Goal: Contribute content: Add original content to the website for others to see

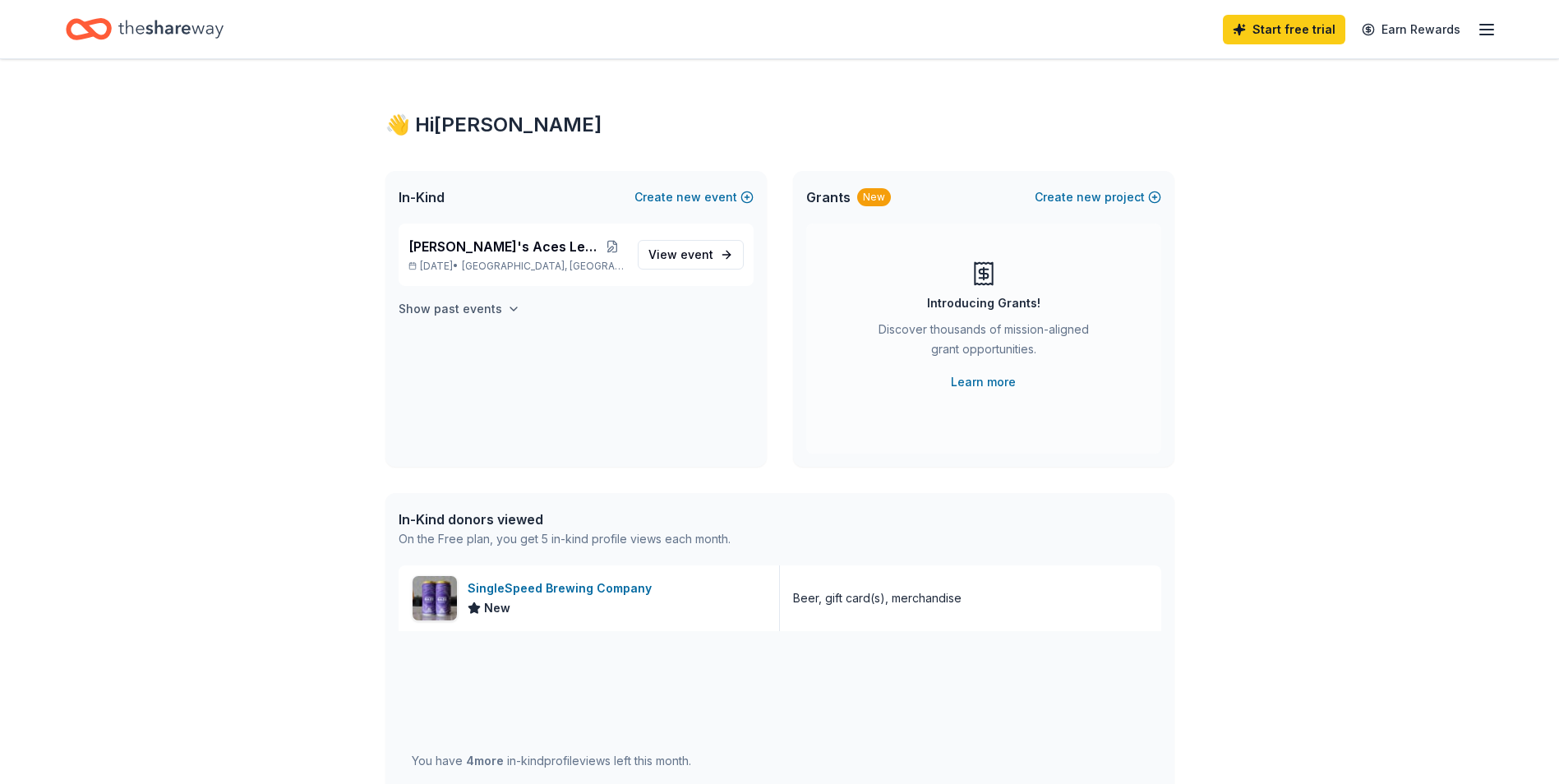
click at [482, 301] on h4 "Show past events" at bounding box center [450, 309] width 104 height 20
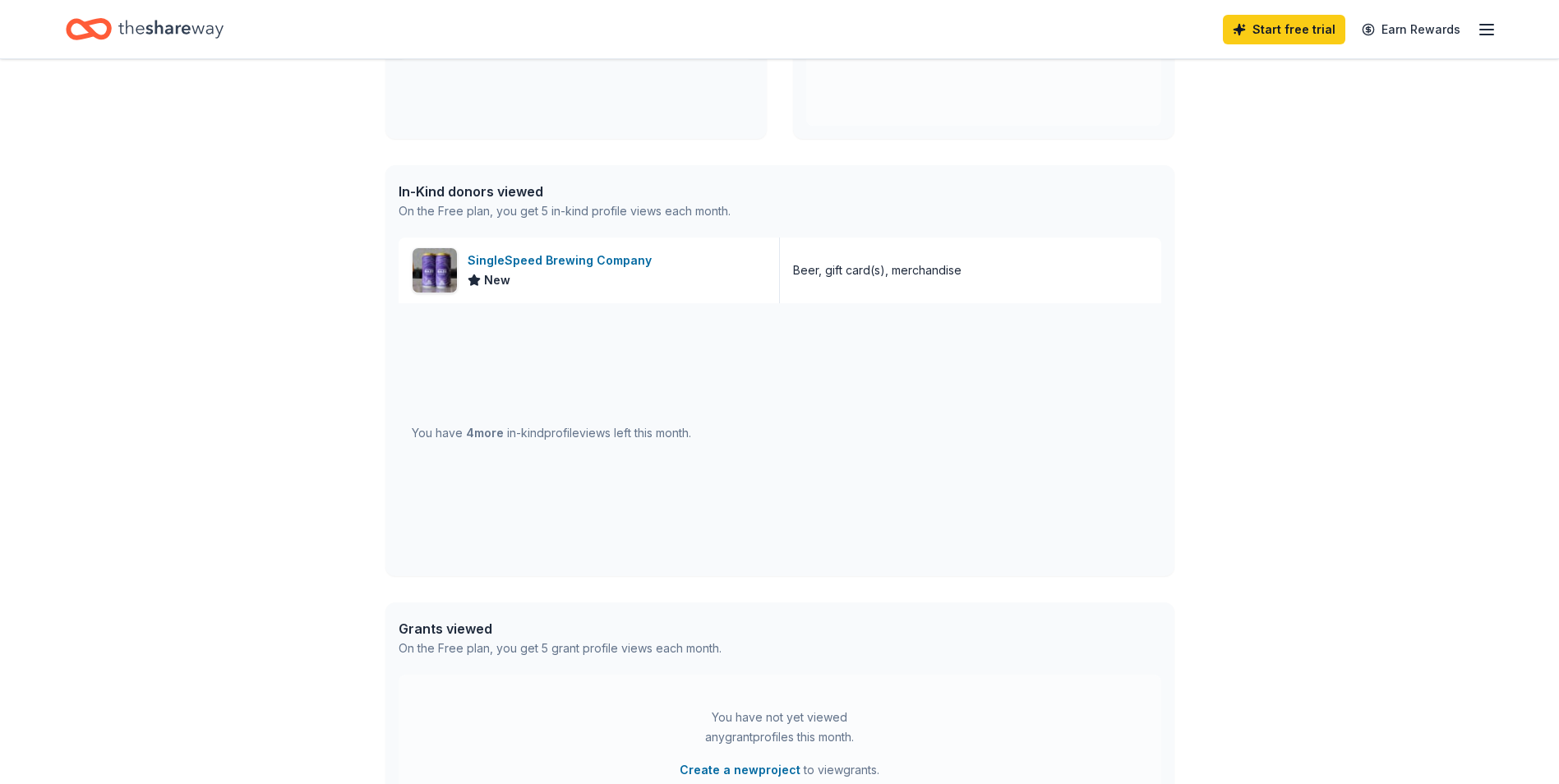
scroll to position [328, 0]
click at [488, 431] on span "4 more" at bounding box center [485, 431] width 38 height 14
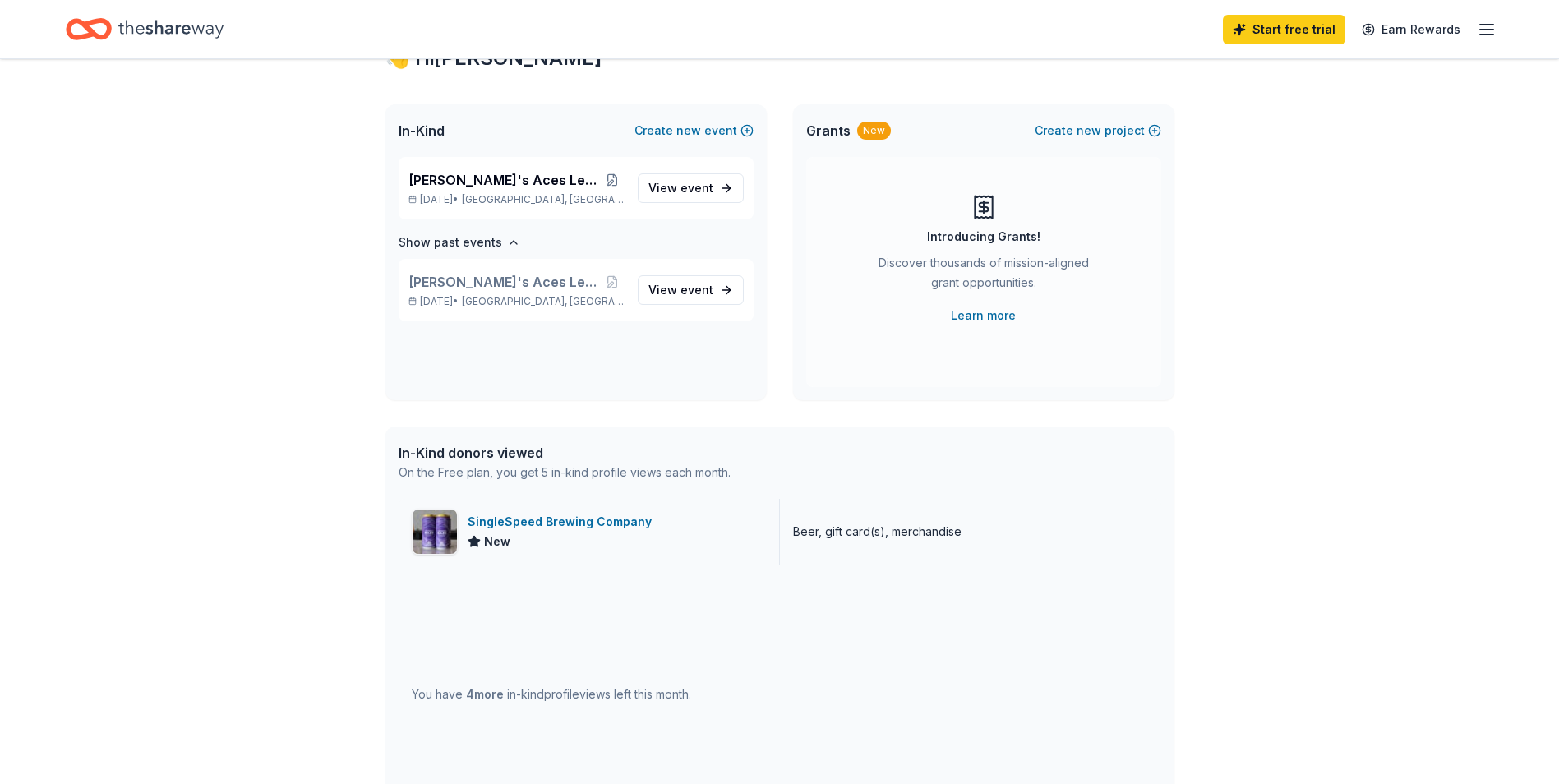
scroll to position [0, 0]
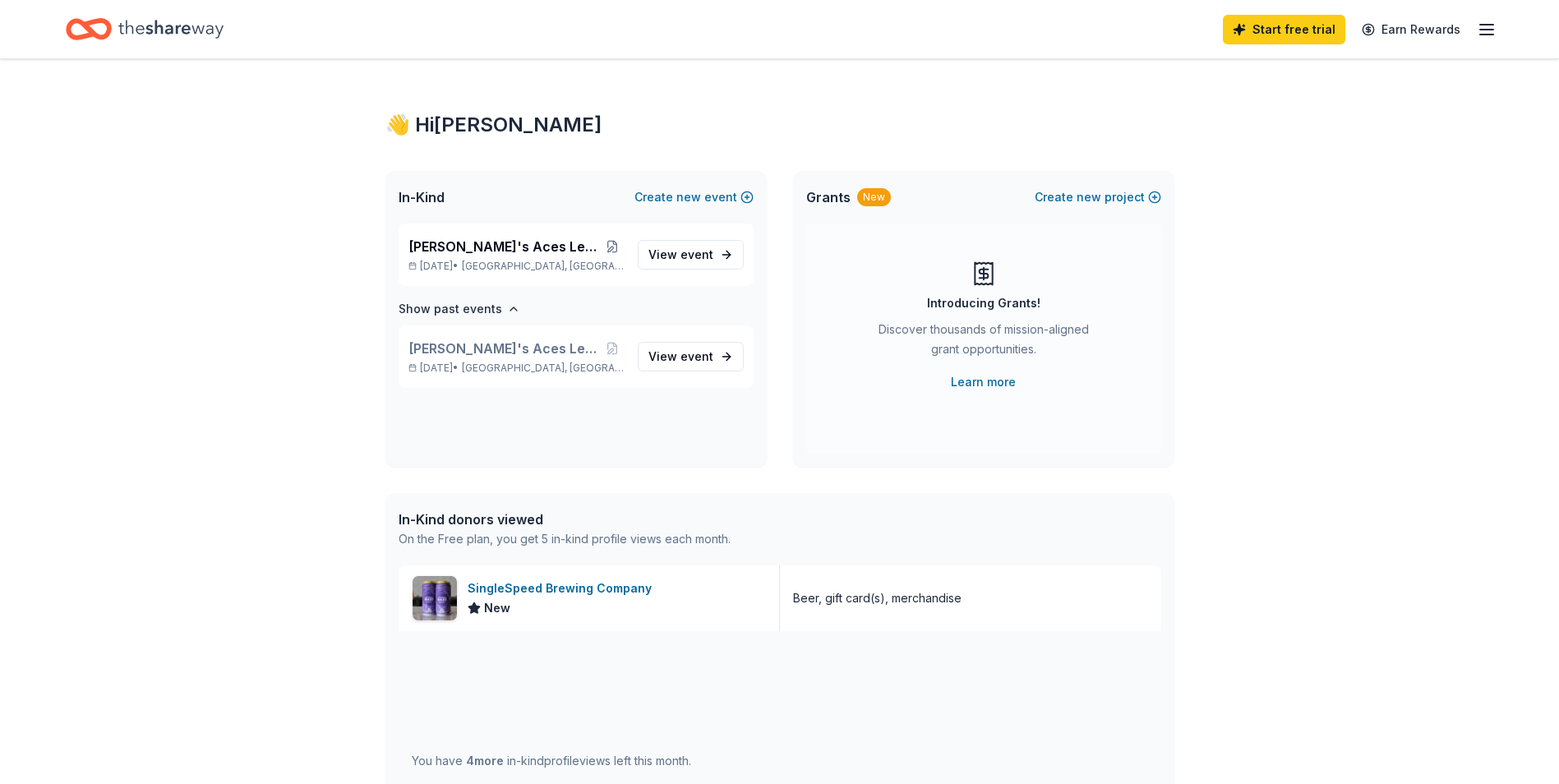
click at [420, 119] on div "👋 Hi [PERSON_NAME]" at bounding box center [780, 125] width 789 height 26
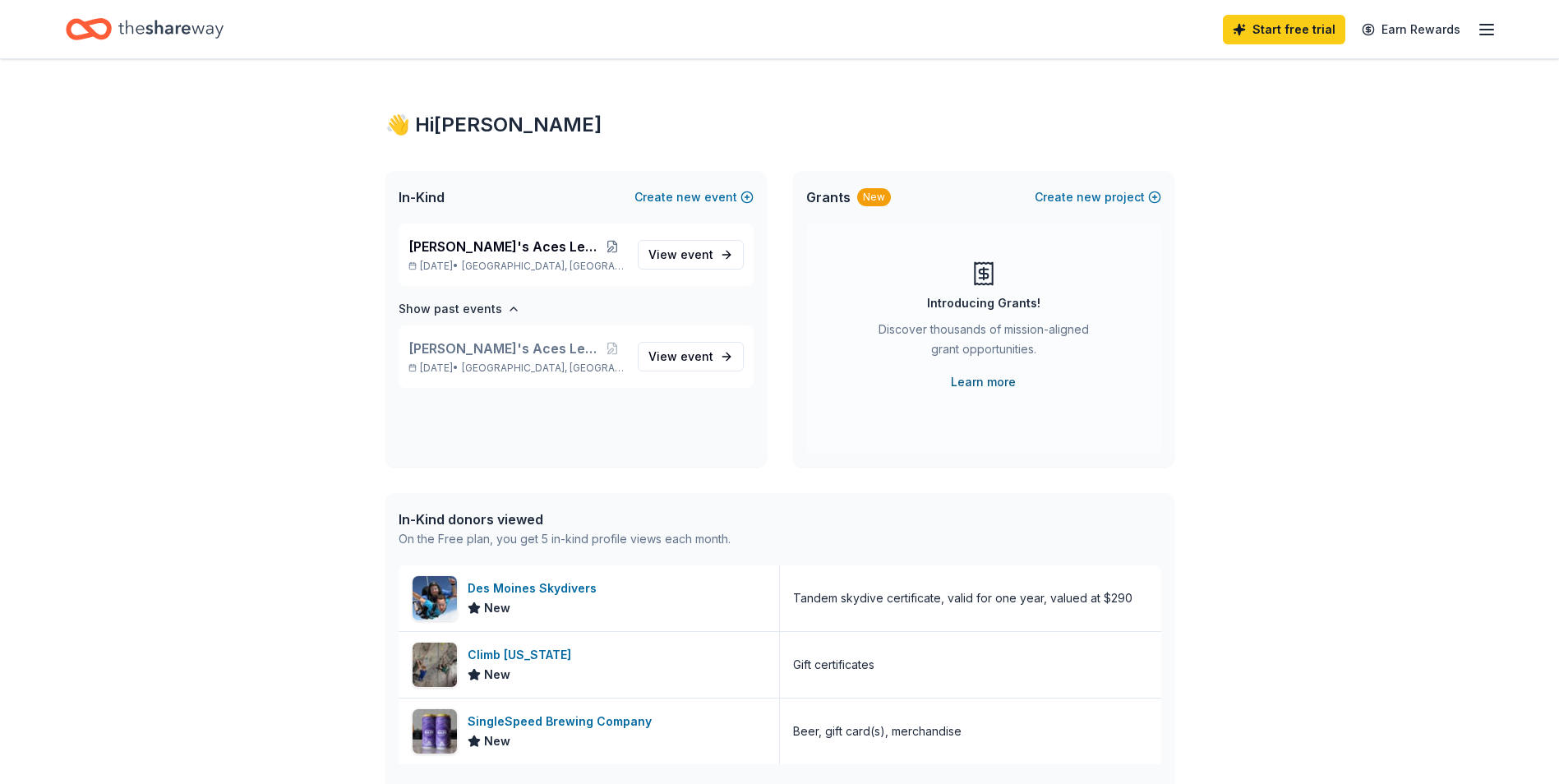
click at [992, 379] on link "Learn more" at bounding box center [982, 382] width 65 height 20
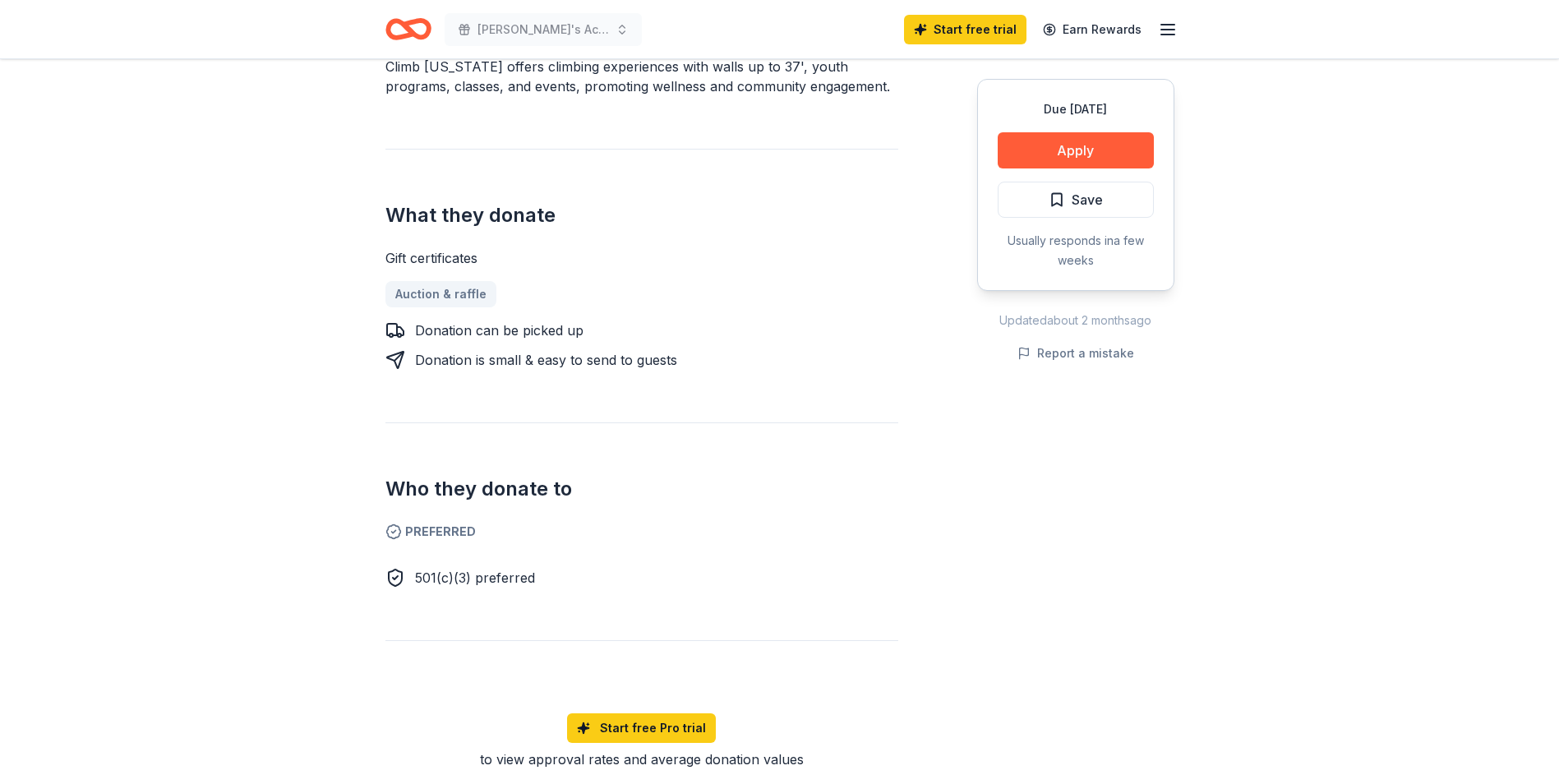
scroll to position [328, 0]
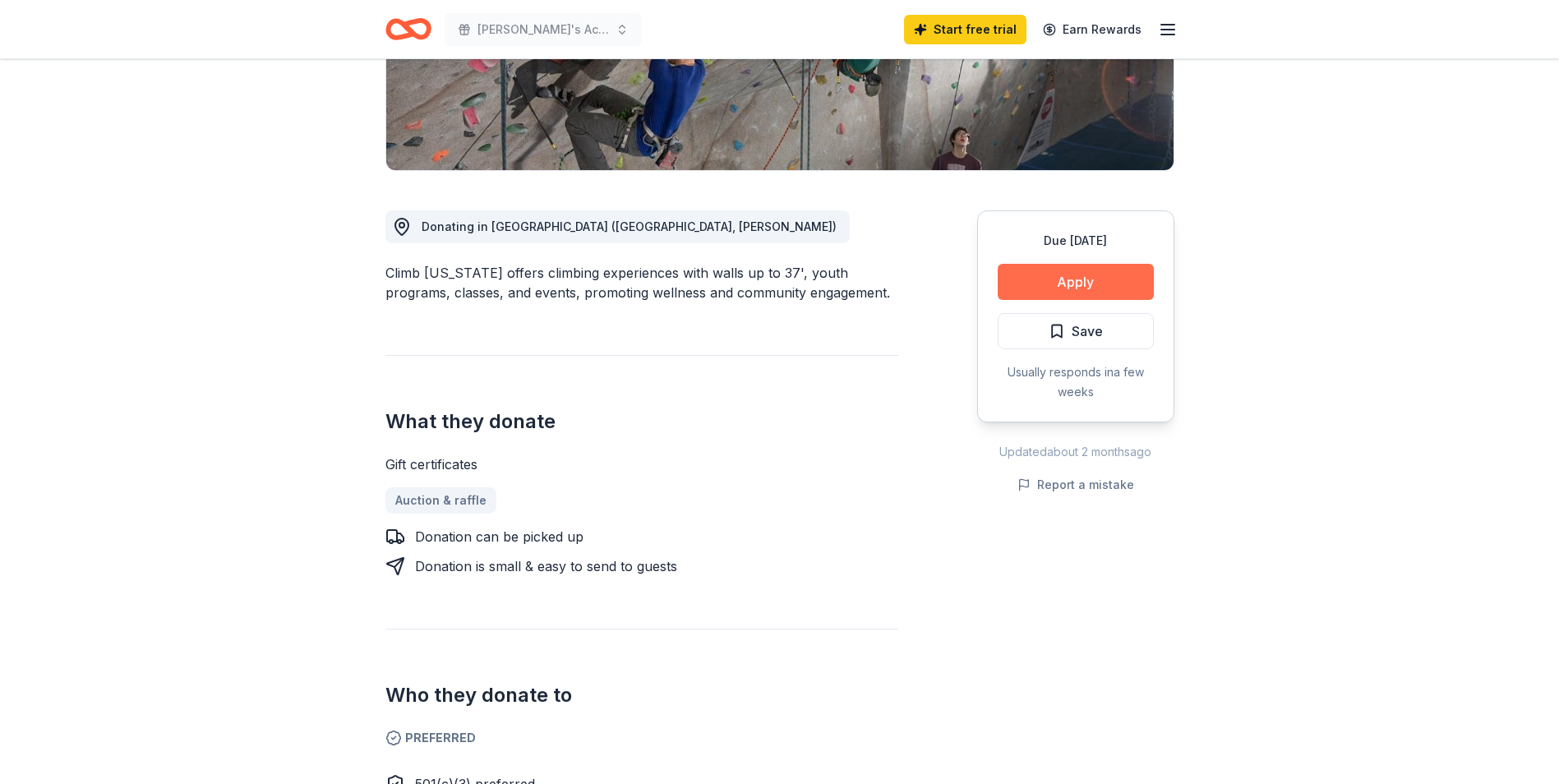
click at [1066, 276] on button "Apply" at bounding box center [1076, 282] width 156 height 36
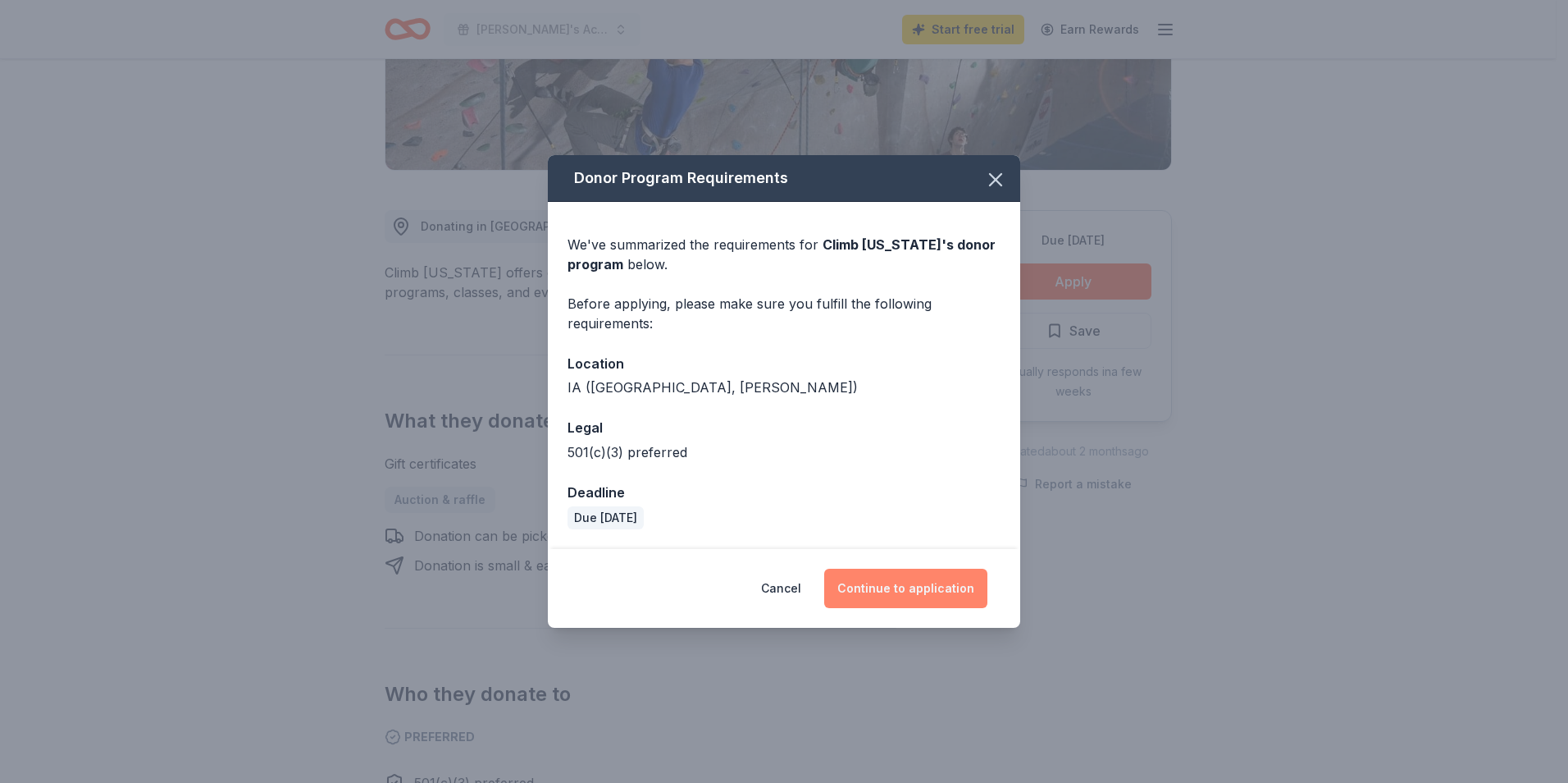
click at [910, 587] on button "Continue to application" at bounding box center [906, 588] width 163 height 39
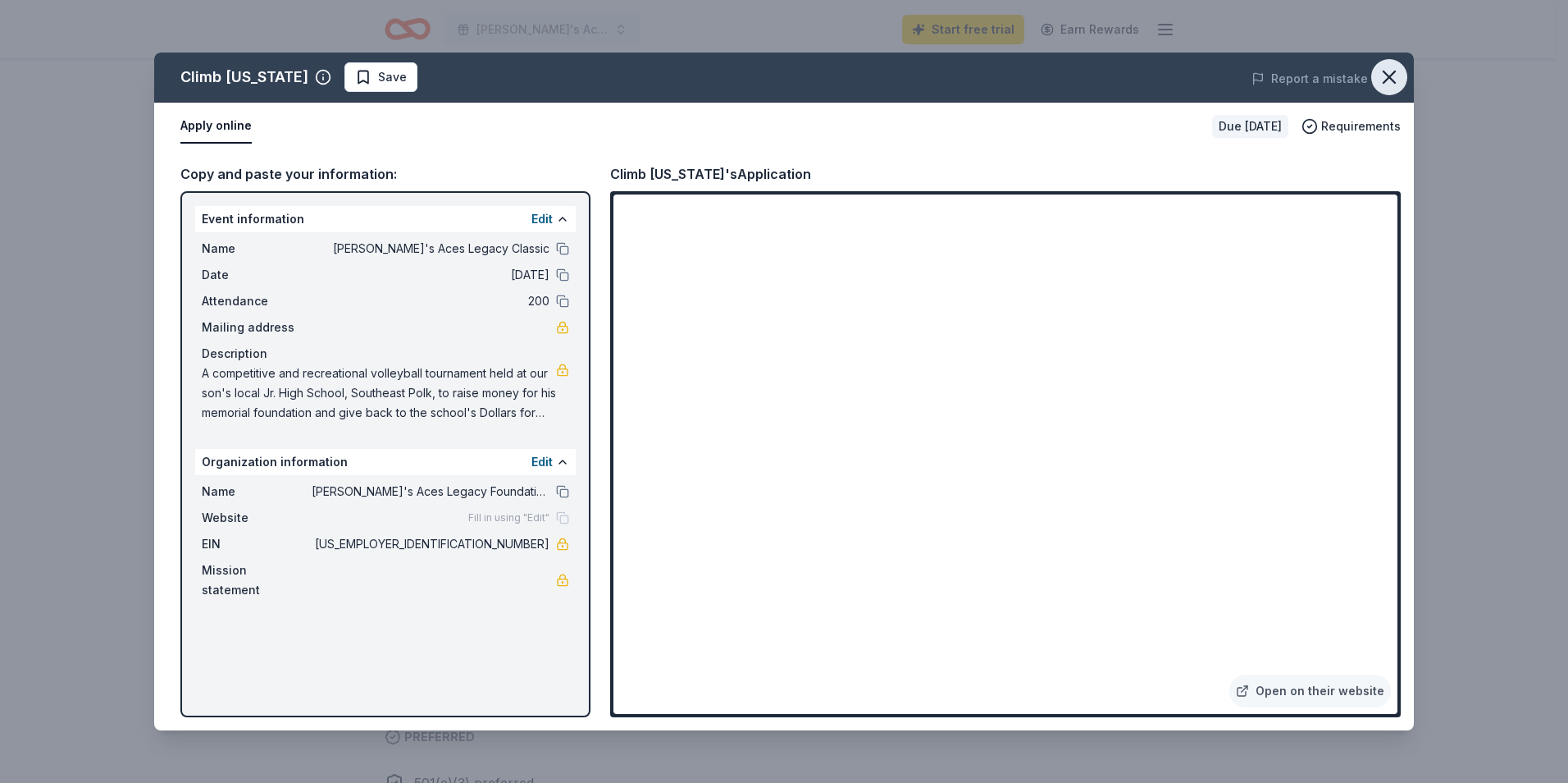
click at [1397, 72] on icon "button" at bounding box center [1389, 76] width 23 height 23
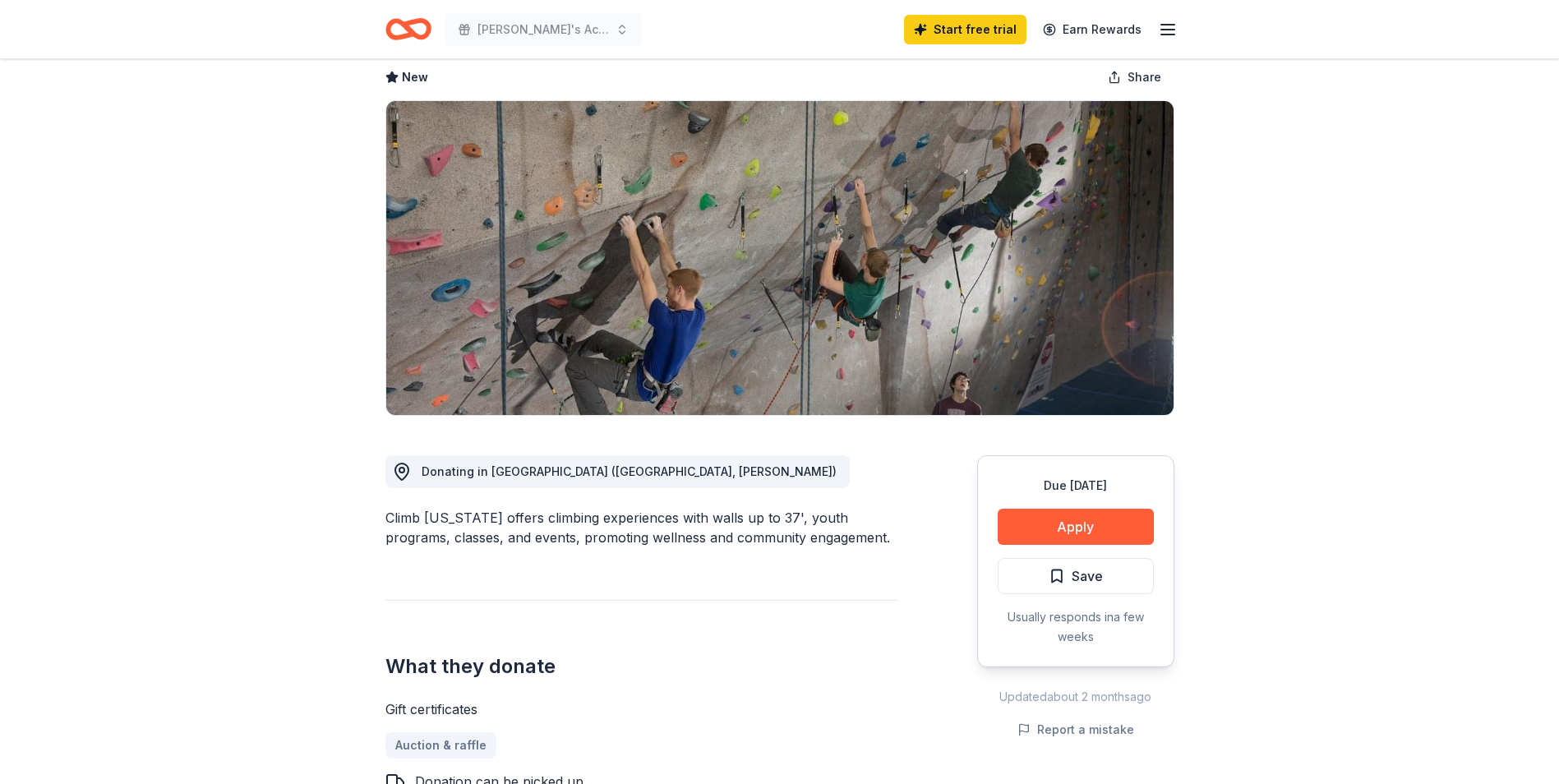
scroll to position [82, 0]
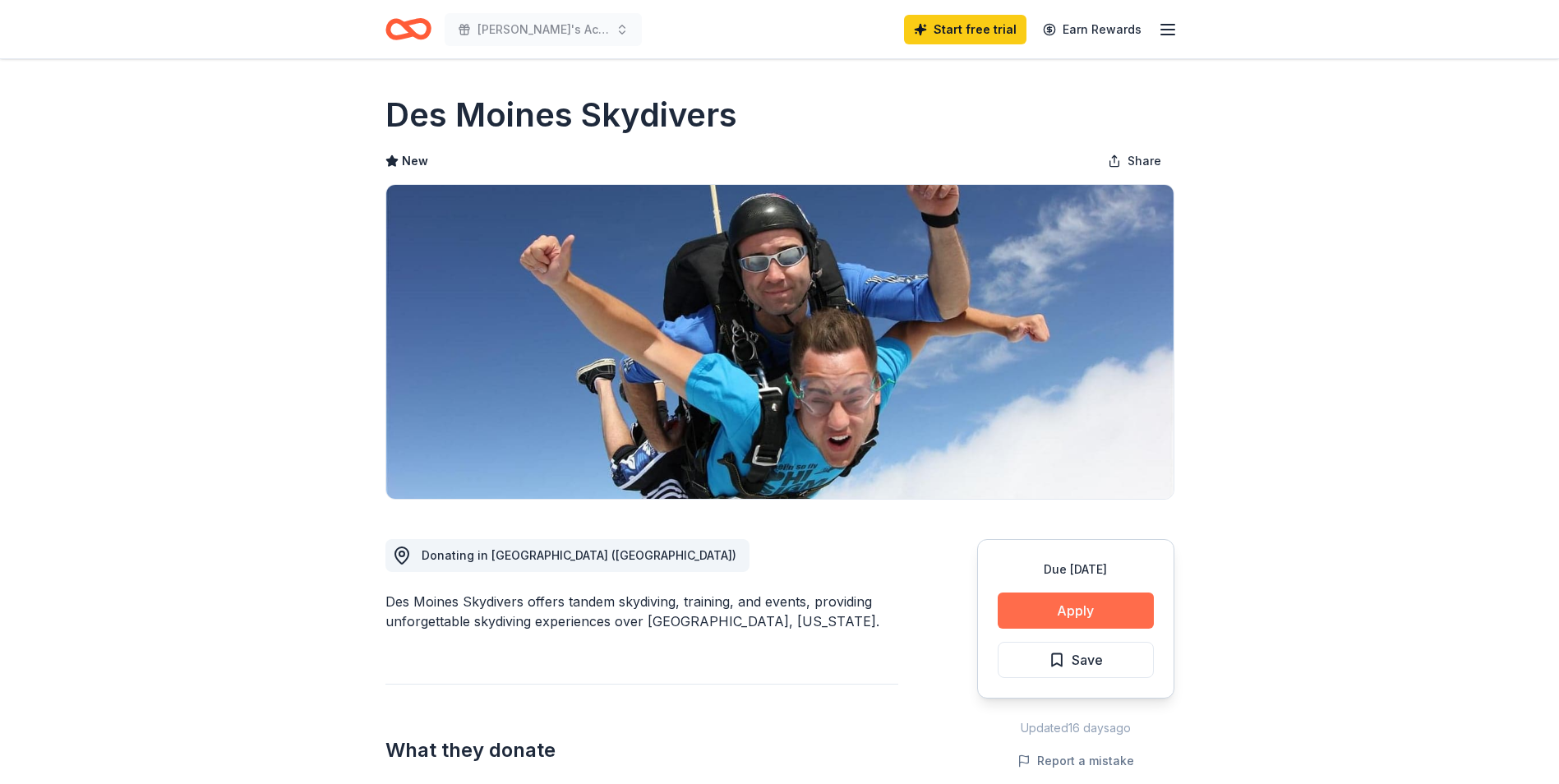
click at [1074, 599] on button "Apply" at bounding box center [1076, 610] width 156 height 36
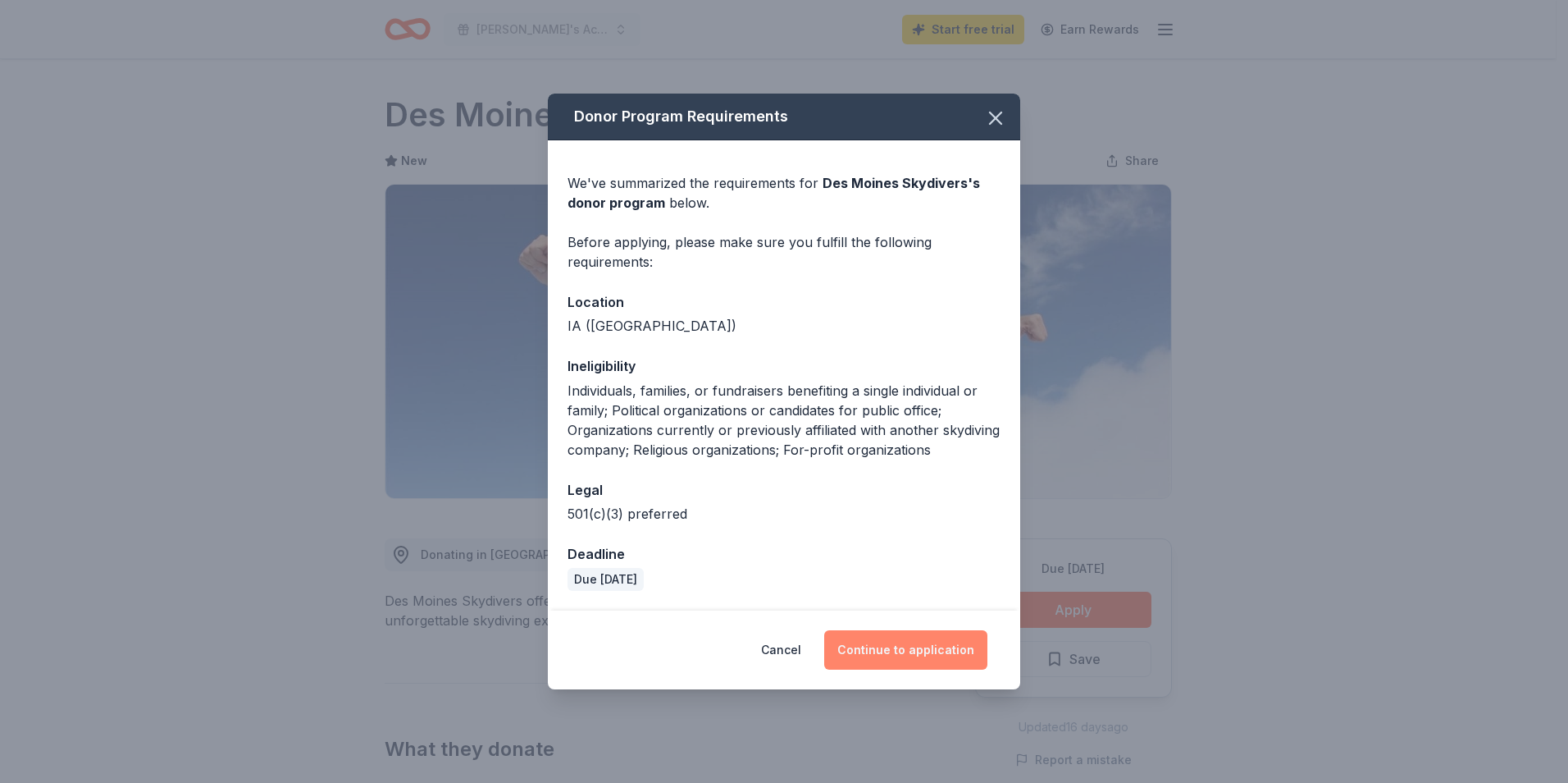
click at [921, 650] on button "Continue to application" at bounding box center [906, 649] width 163 height 39
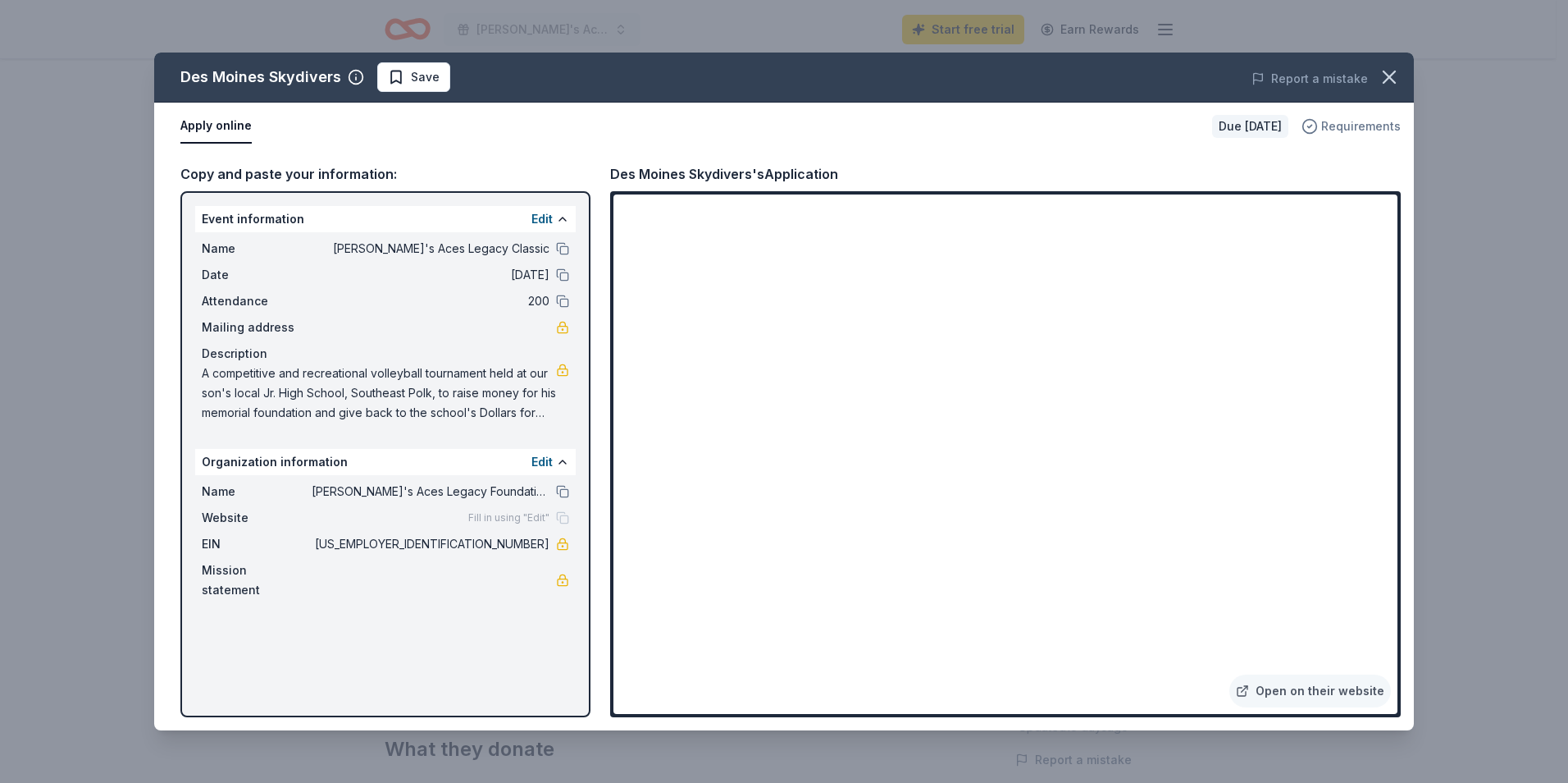
click at [1326, 127] on span "Requirements" at bounding box center [1361, 126] width 80 height 20
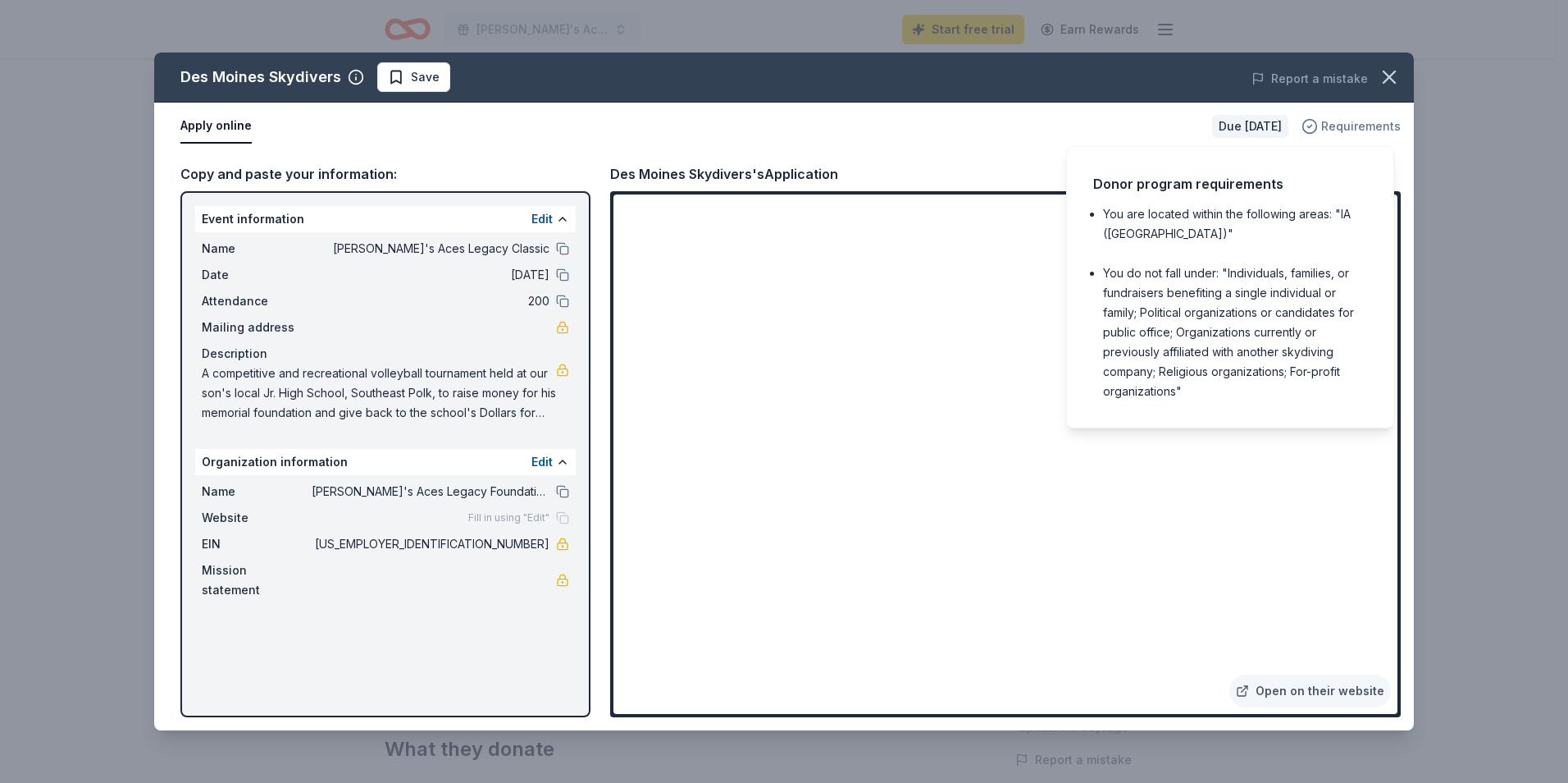
click at [1326, 127] on span "Requirements" at bounding box center [1361, 126] width 80 height 20
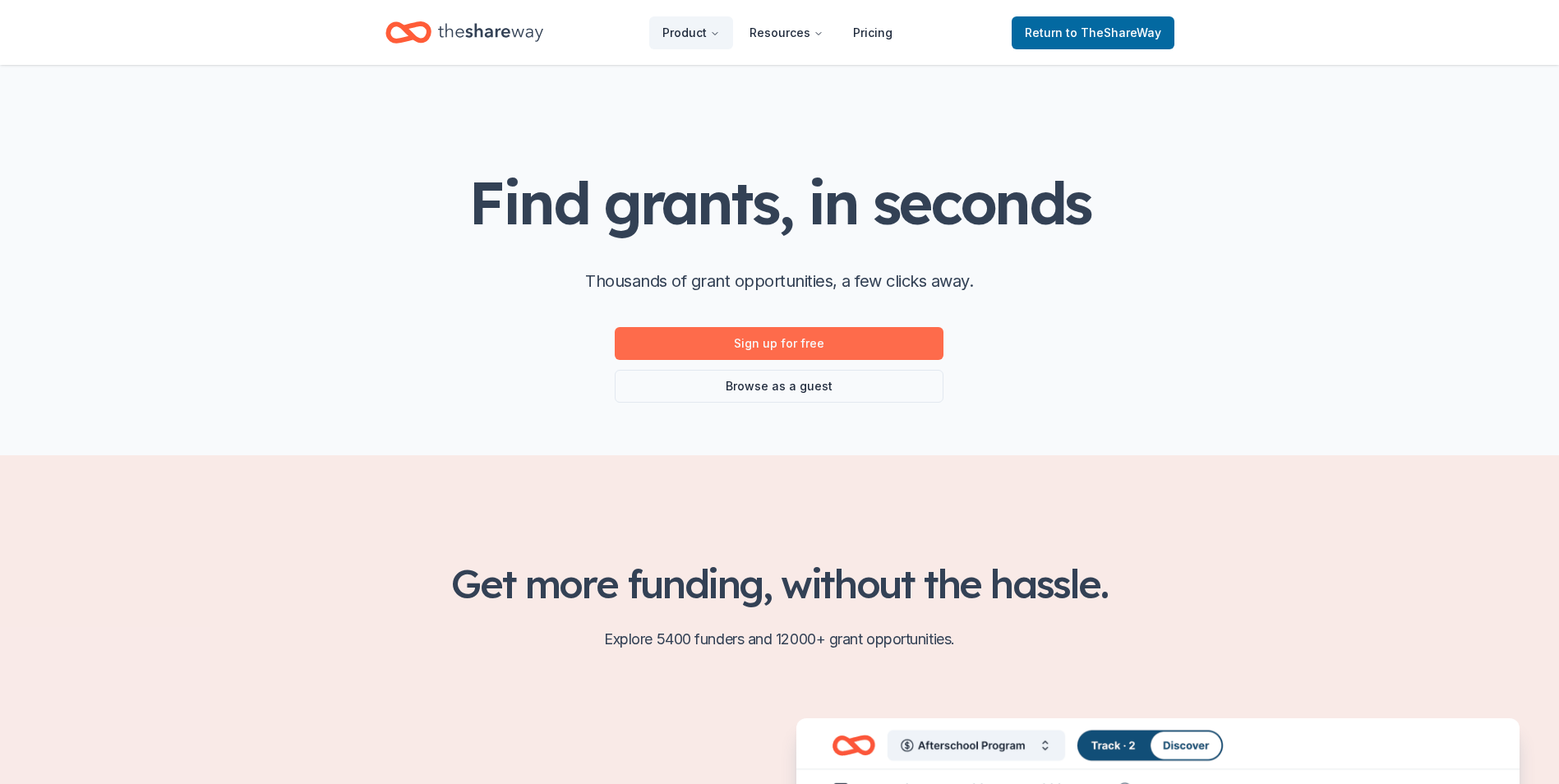
click at [775, 337] on link "Sign up for free" at bounding box center [779, 344] width 328 height 33
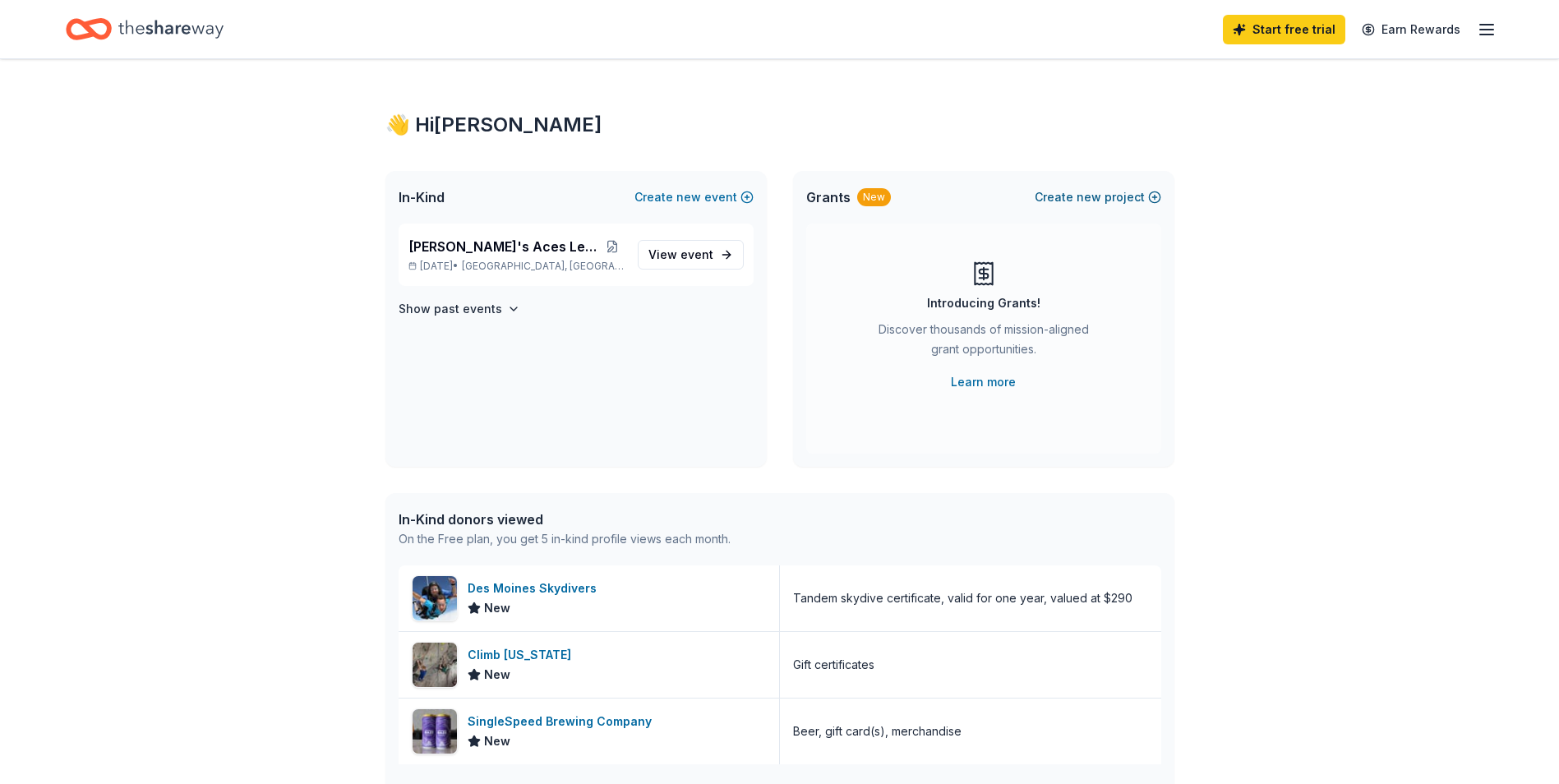
click at [1083, 196] on span "new" at bounding box center [1088, 197] width 25 height 20
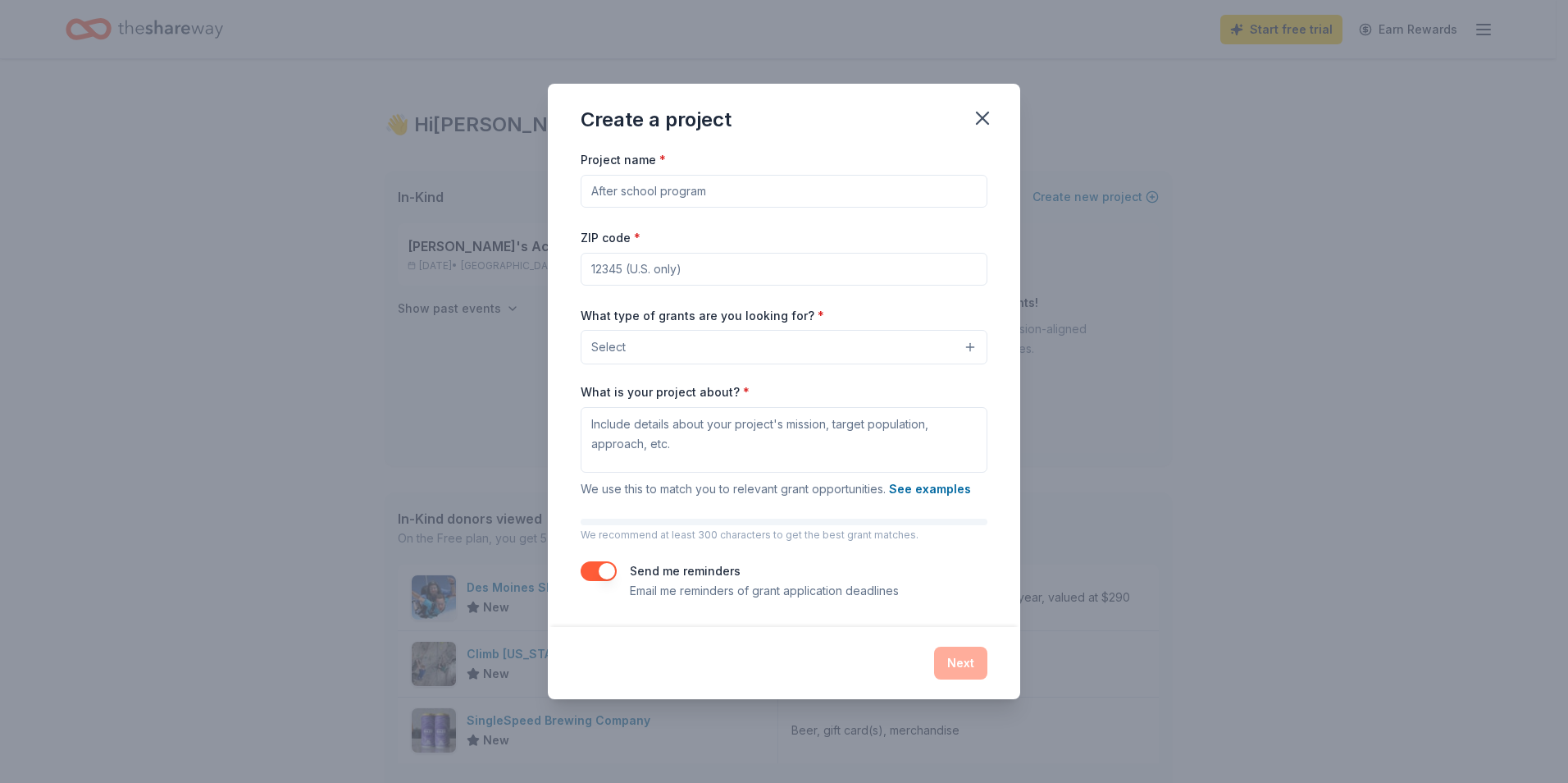
click at [689, 201] on input "Project name *" at bounding box center [784, 191] width 407 height 33
type input "2nd Annual Jayse's Aces Legacy Classic"
type input "50327"
click at [692, 351] on button "Select" at bounding box center [784, 347] width 407 height 35
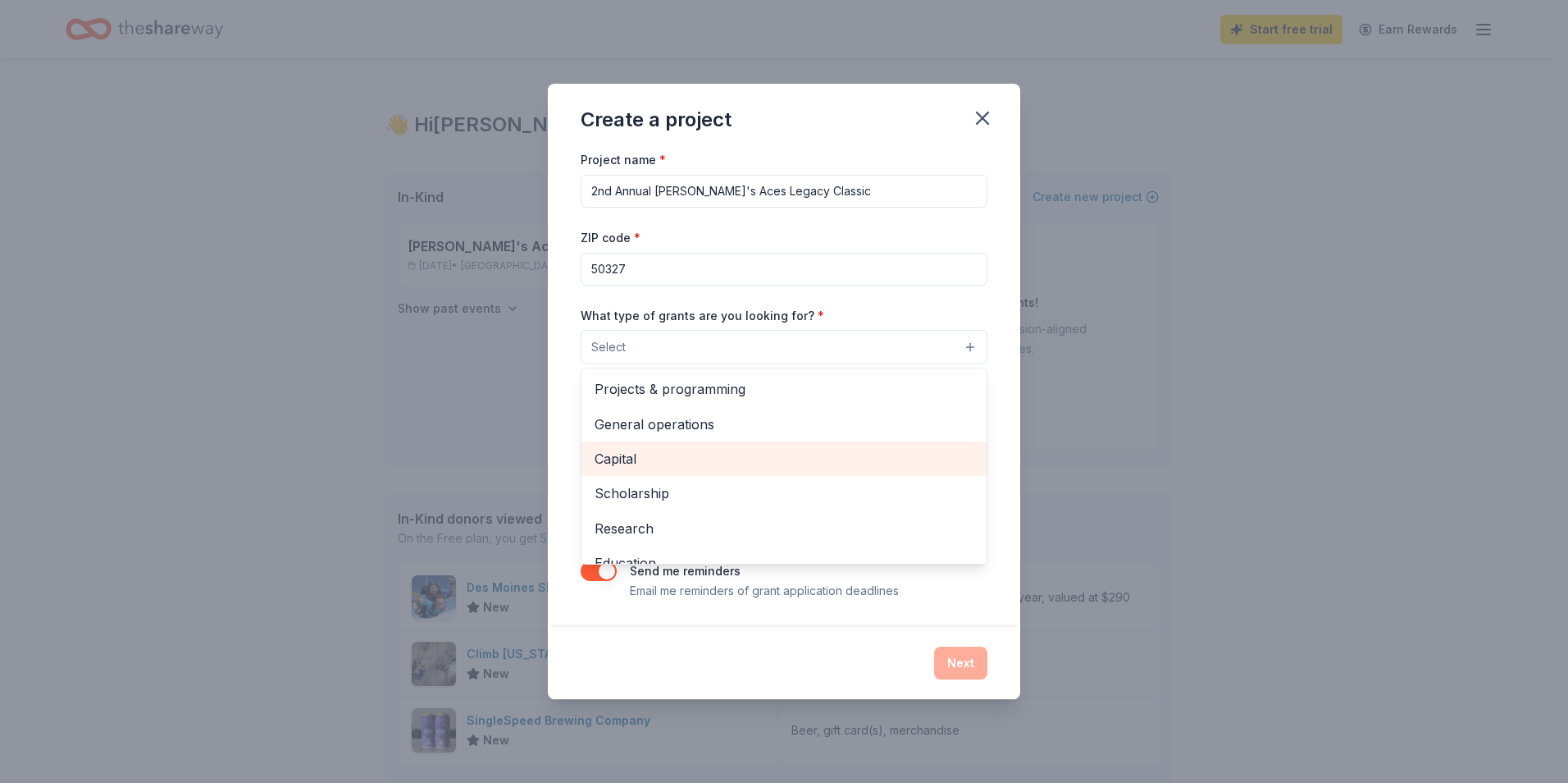
click at [668, 467] on span "Capital" at bounding box center [784, 458] width 379 height 21
click at [772, 254] on div "Project name * 2nd Annual Jayse's Aces Legacy Classic ZIP code * 50327 What typ…" at bounding box center [784, 374] width 407 height 452
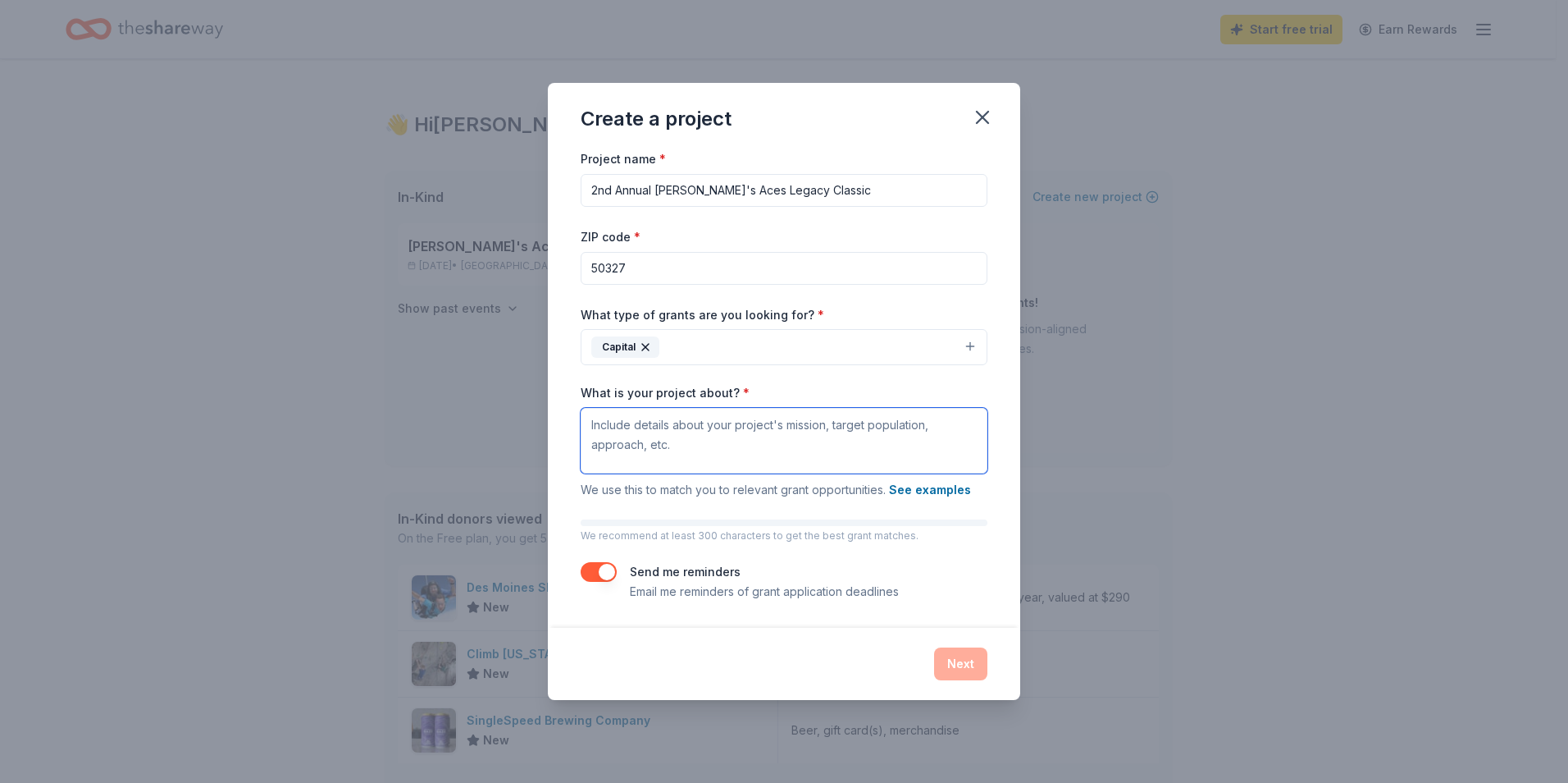
click at [639, 432] on textarea "What is your project about? *" at bounding box center [784, 441] width 407 height 65
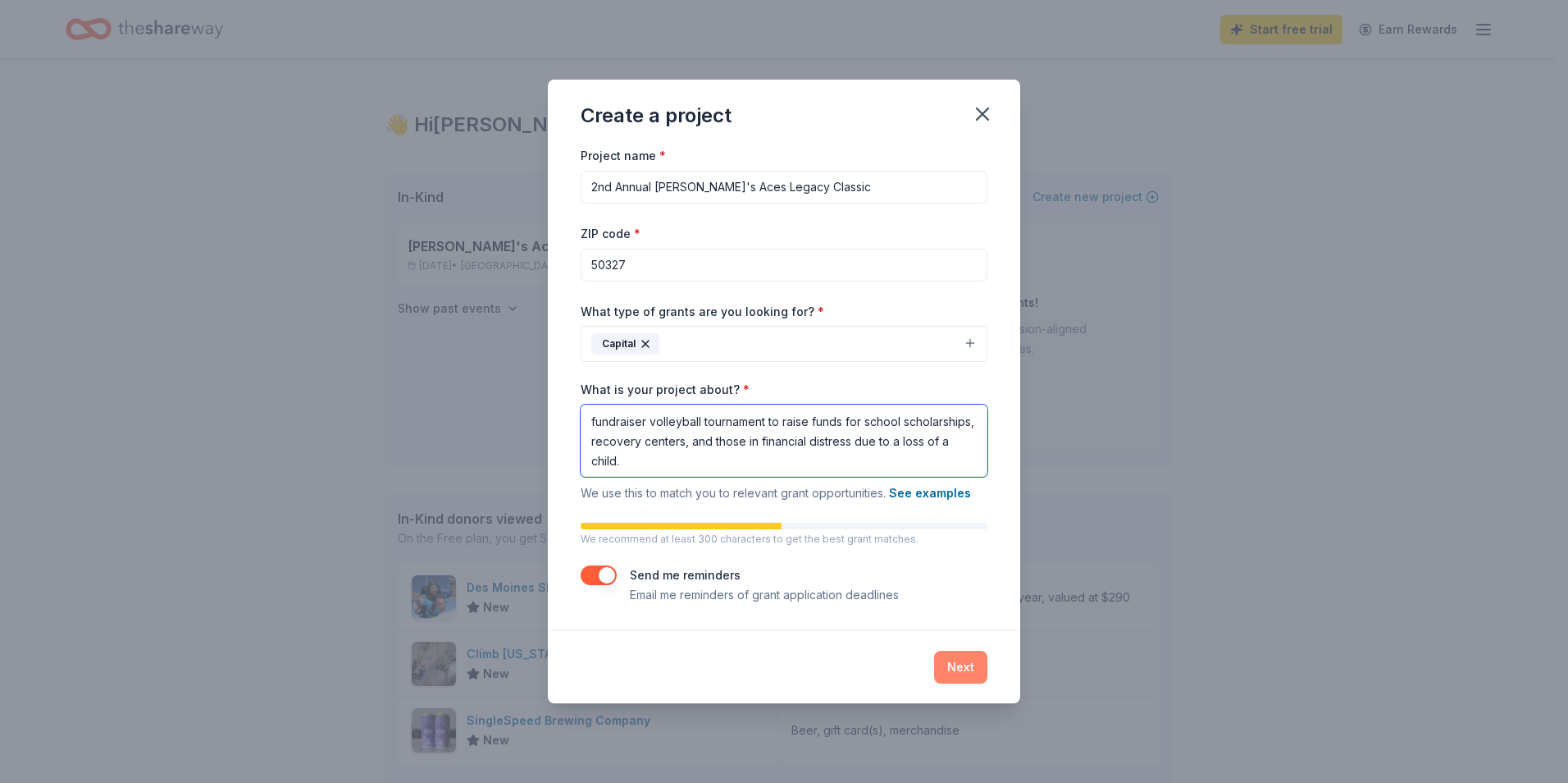
type textarea "fundraiser volleyball tournament to raise funds for school scholarships, recove…"
click at [946, 668] on button "Next" at bounding box center [961, 667] width 54 height 33
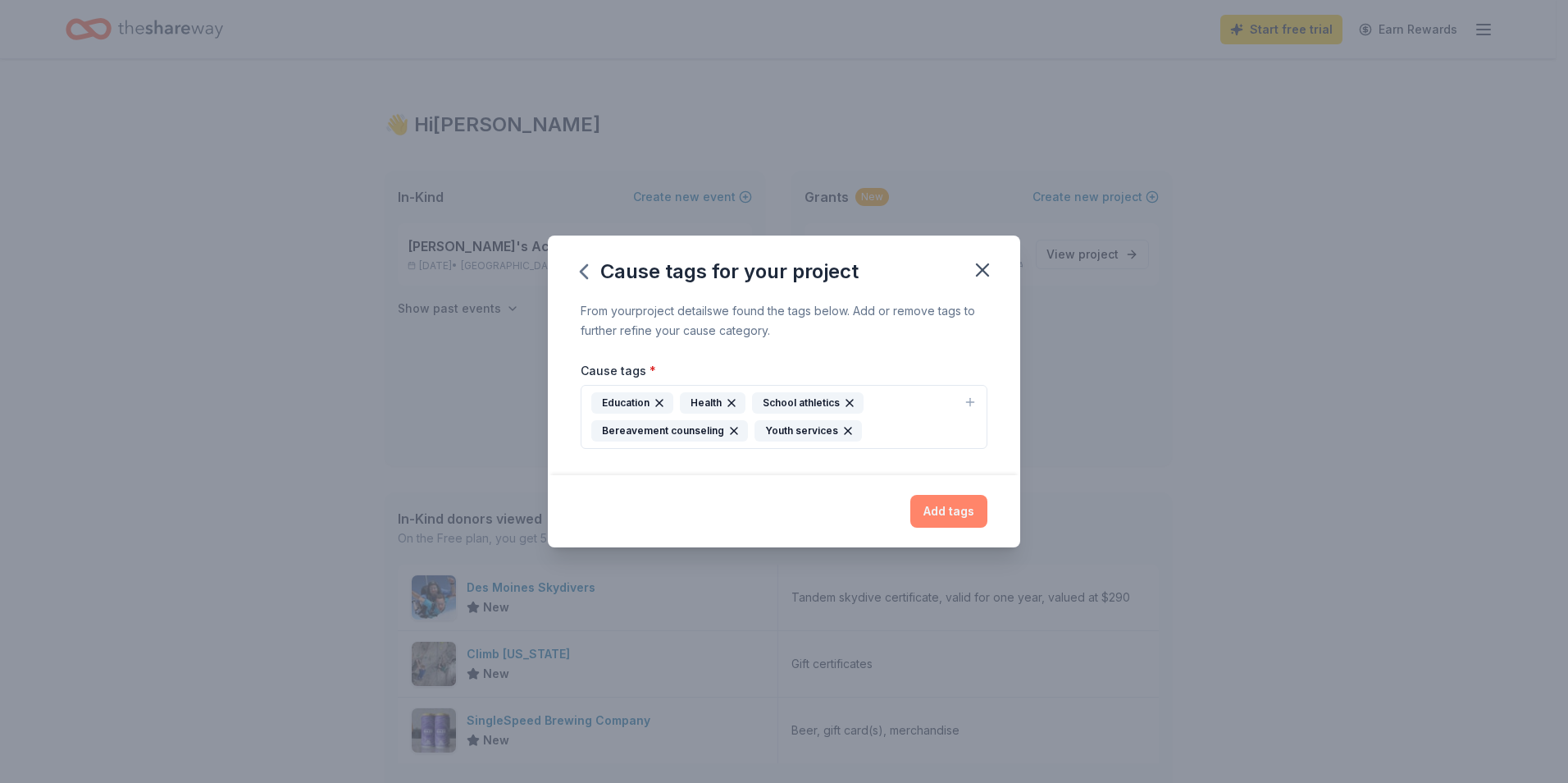
click at [949, 509] on button "Add tags" at bounding box center [949, 511] width 77 height 33
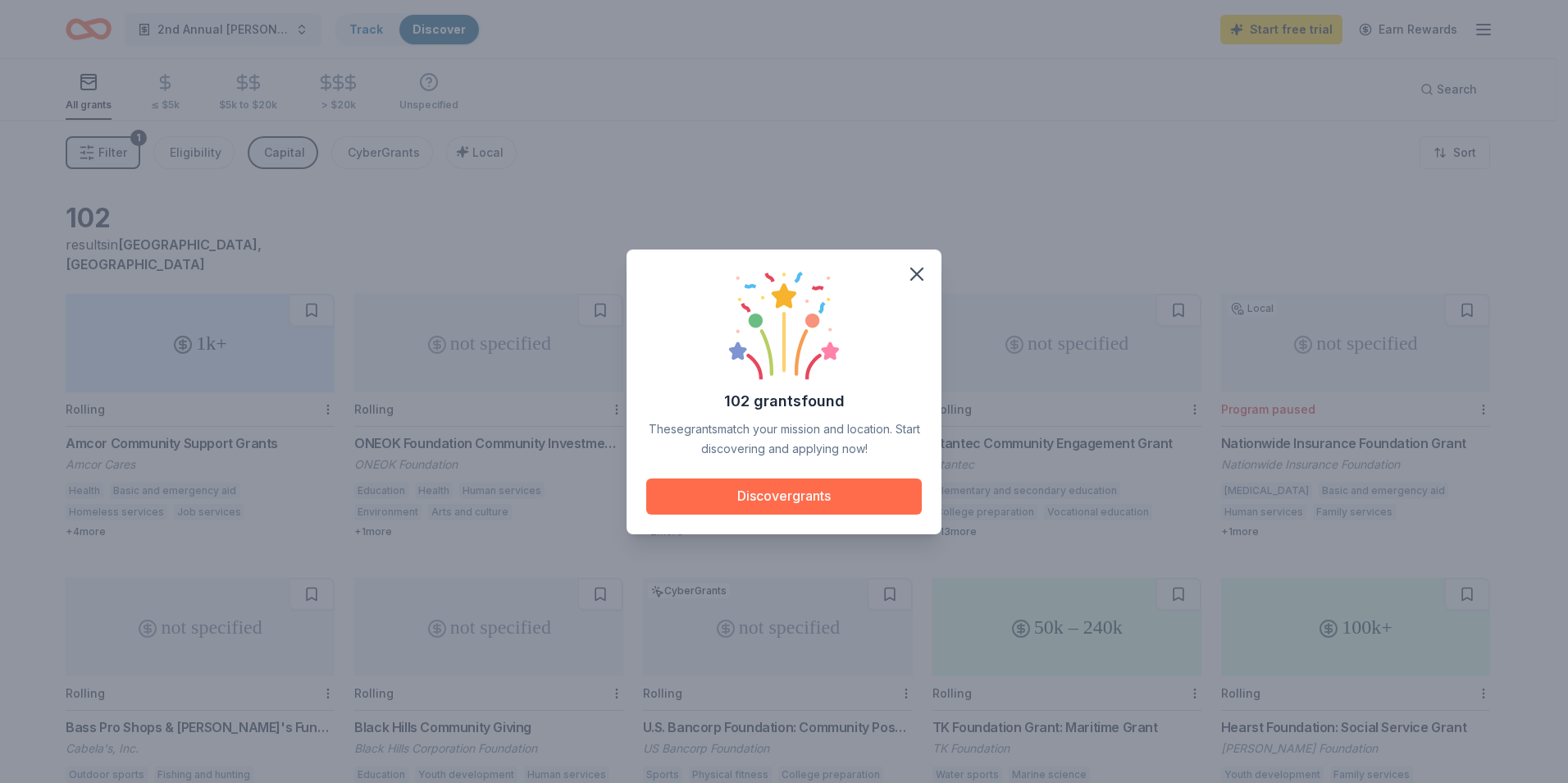
click at [788, 507] on button "Discover grants" at bounding box center [784, 497] width 276 height 36
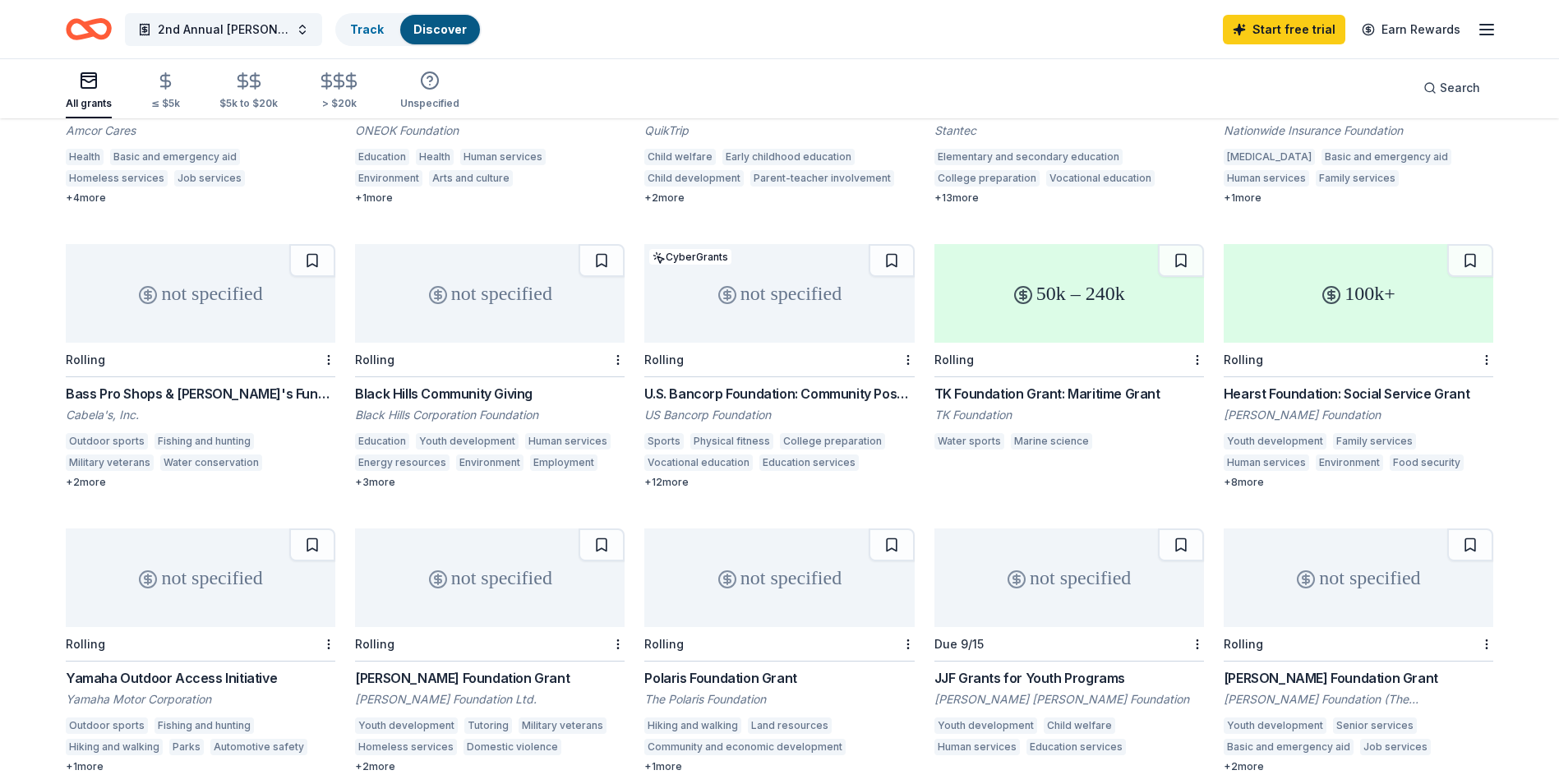
scroll to position [69, 0]
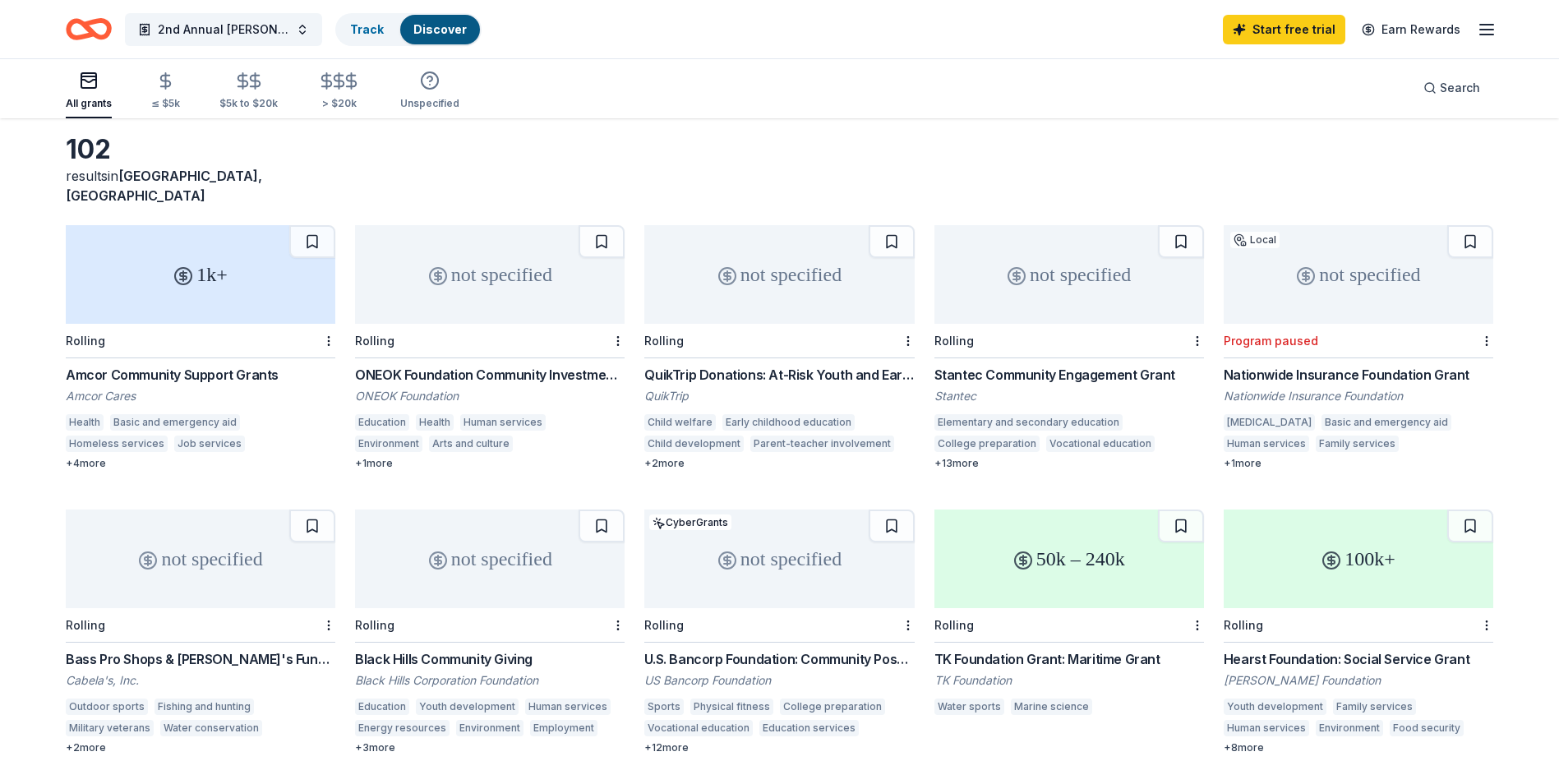
click at [213, 268] on div "1k+" at bounding box center [200, 274] width 269 height 98
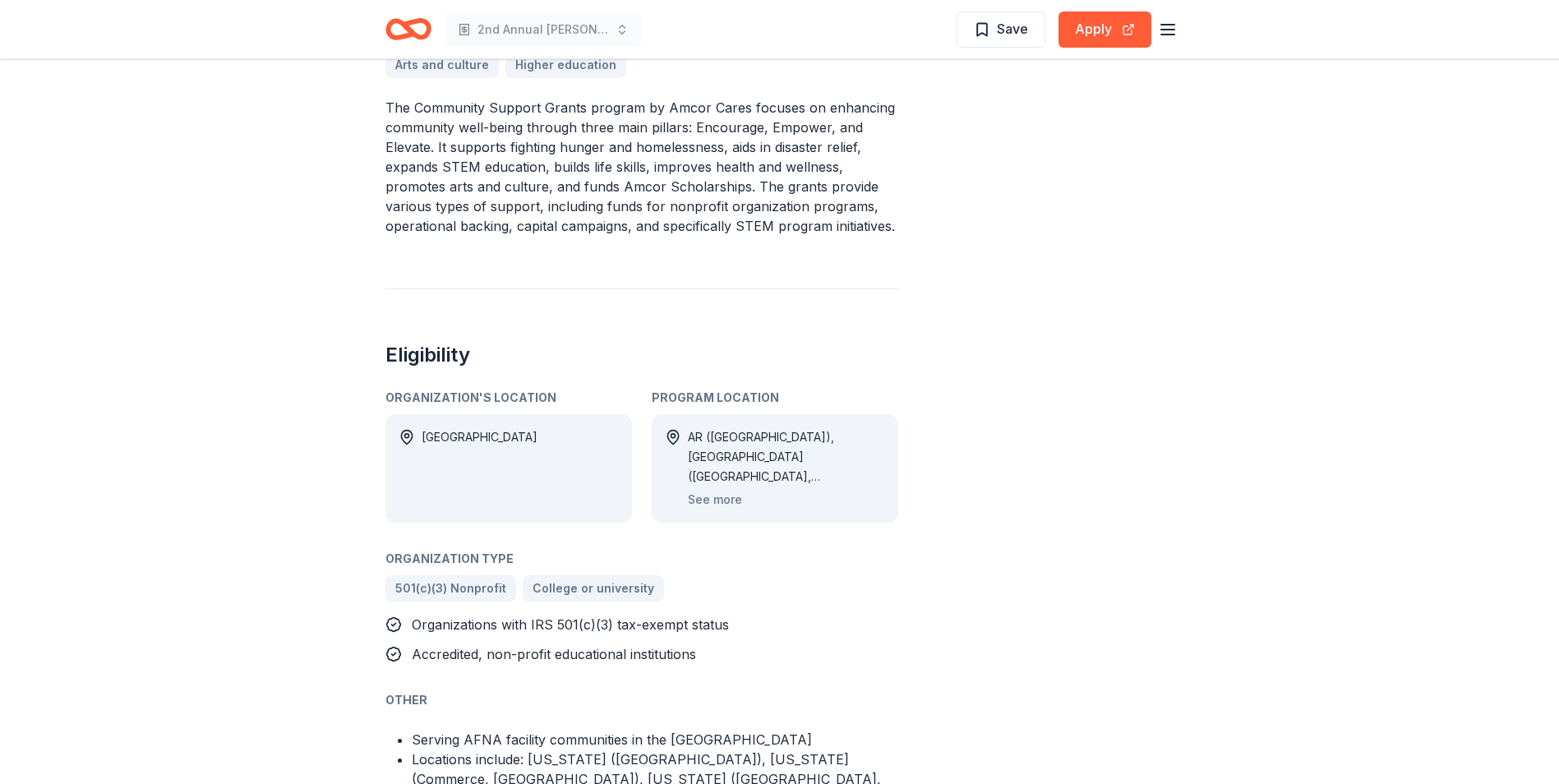
scroll to position [658, 0]
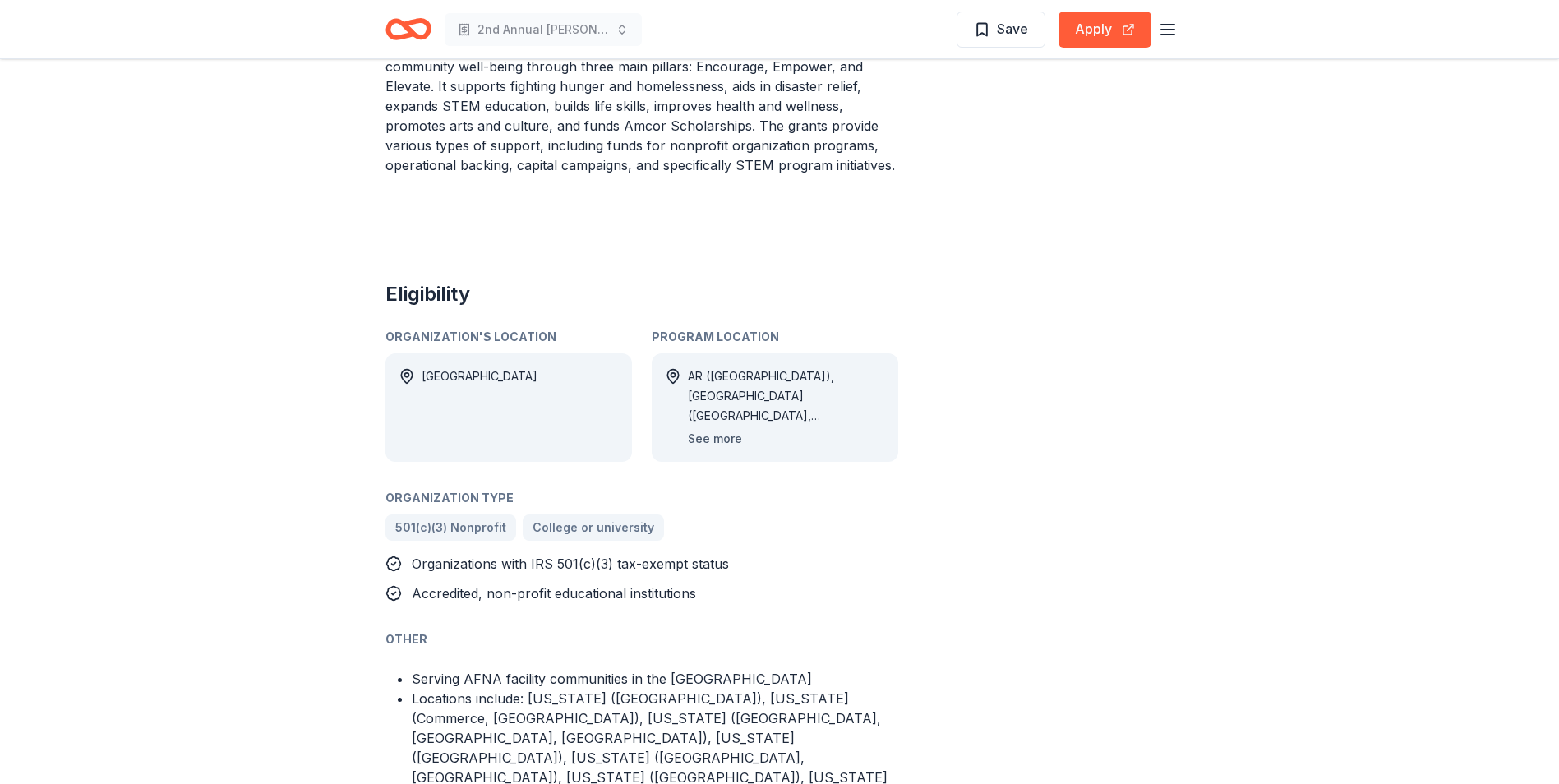
click at [710, 429] on button "See more" at bounding box center [715, 439] width 55 height 20
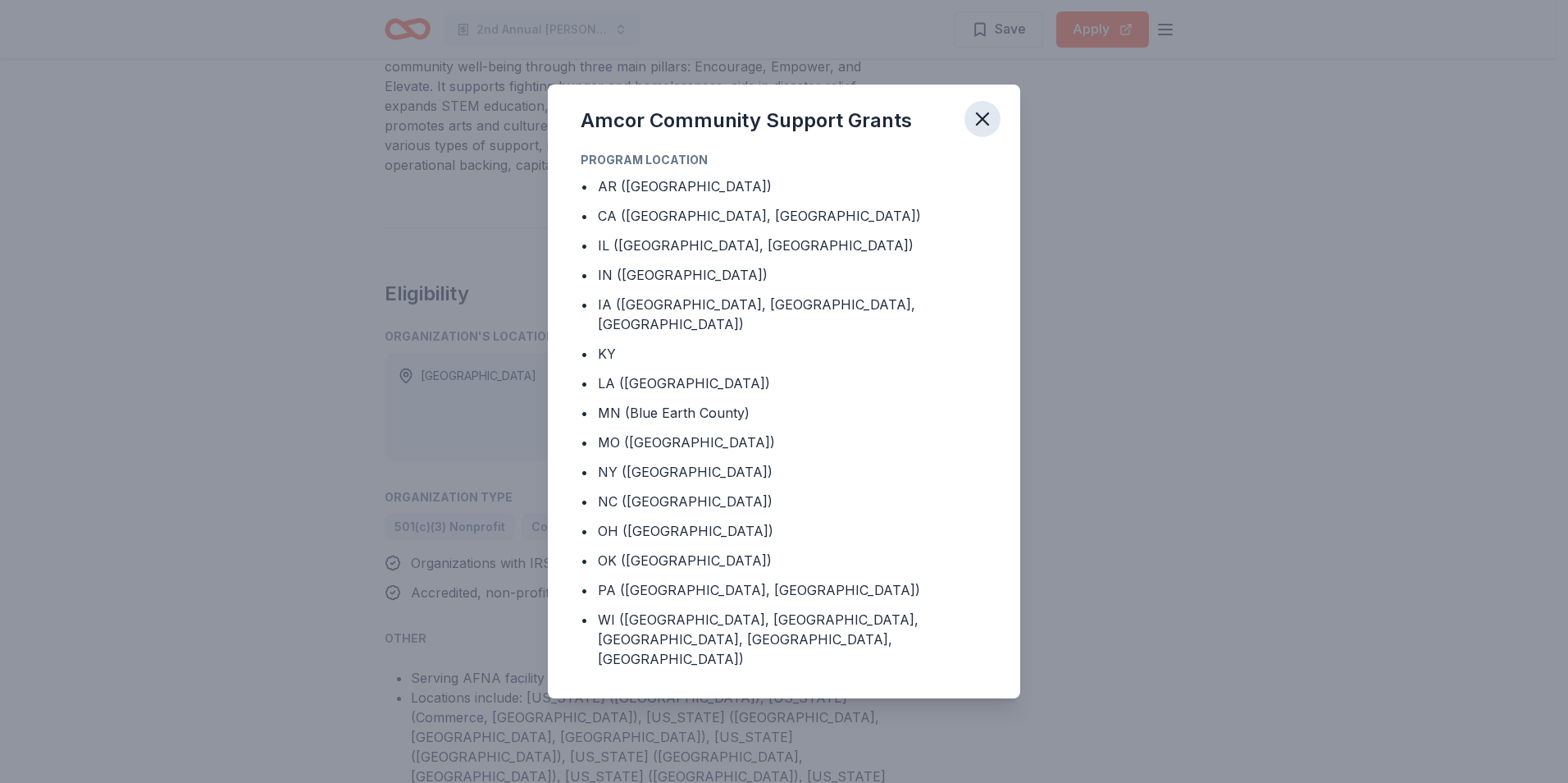
click at [993, 131] on icon "button" at bounding box center [981, 118] width 23 height 23
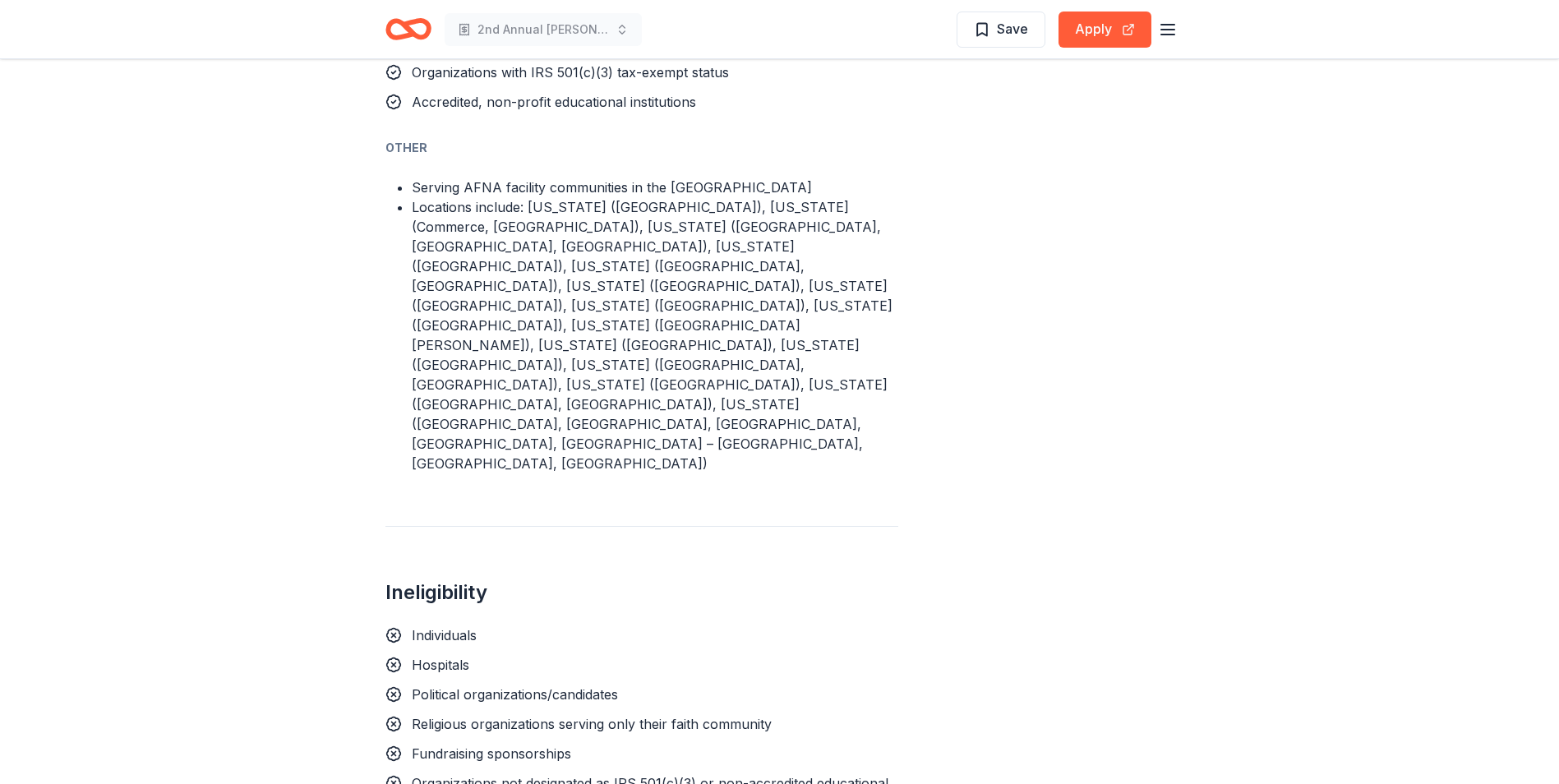
scroll to position [1151, 0]
click at [488, 743] on span "Fundraising sponsorships" at bounding box center [491, 751] width 159 height 16
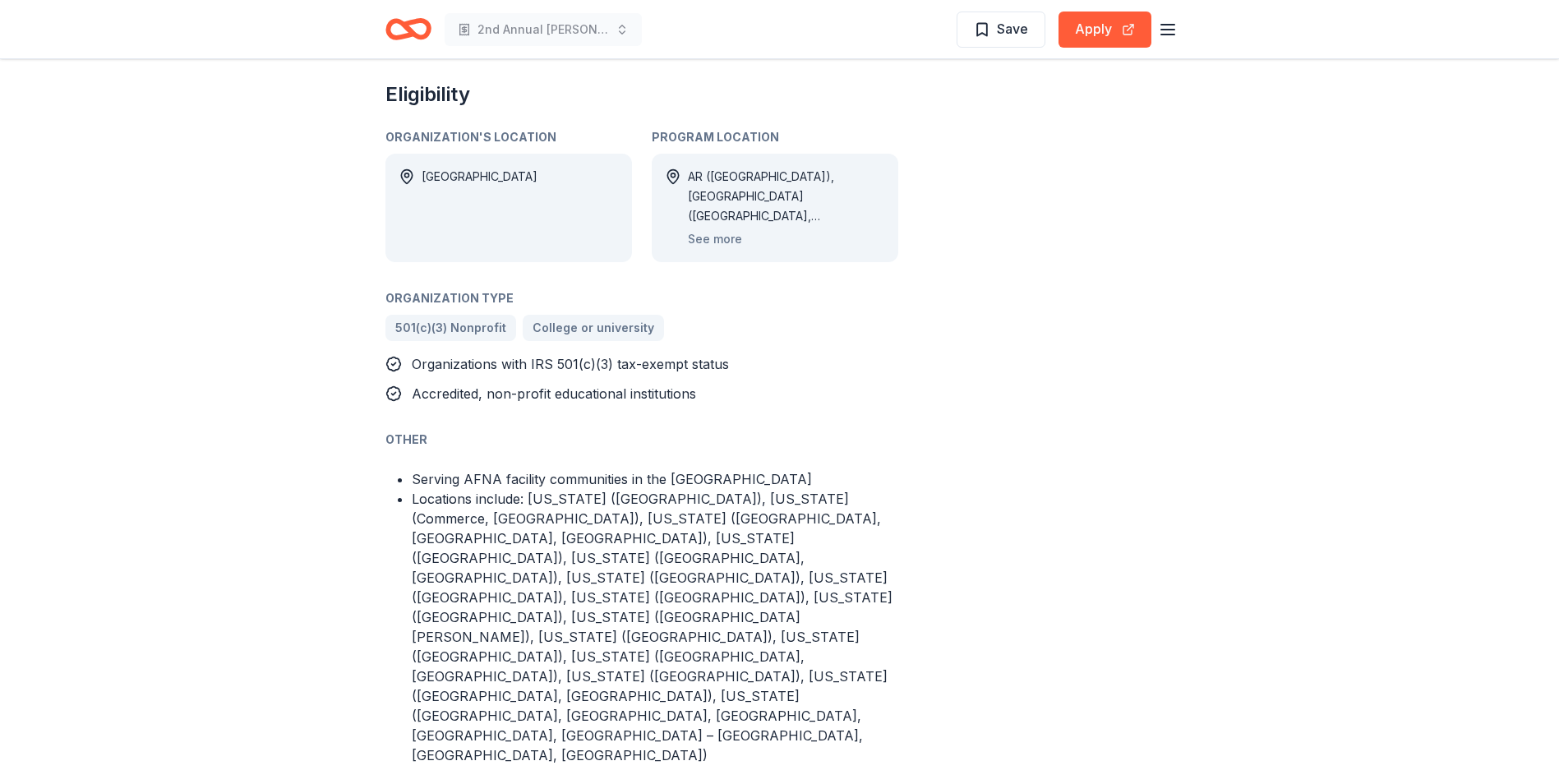
scroll to position [658, 0]
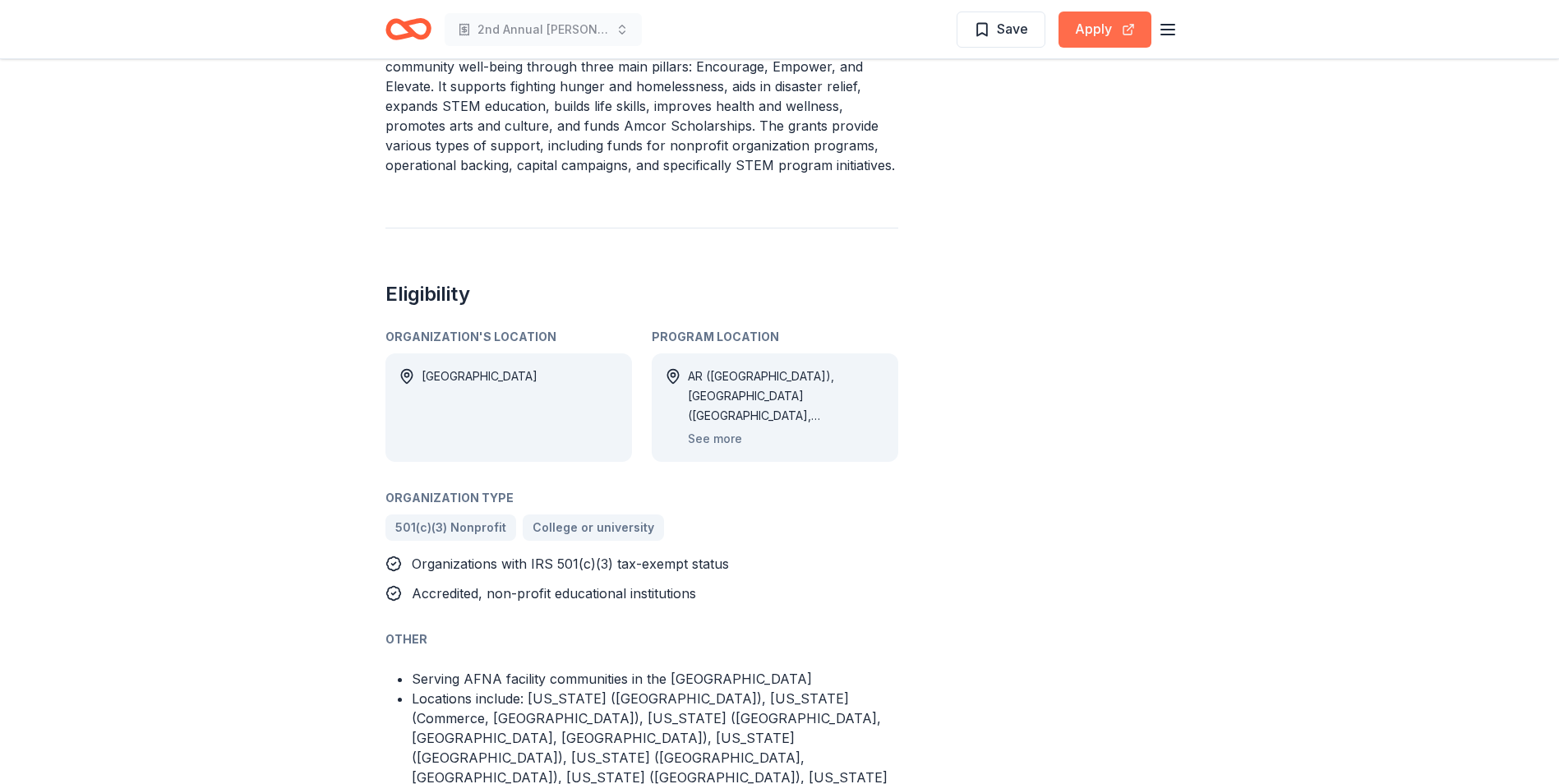
click at [1081, 30] on button "Apply" at bounding box center [1104, 30] width 93 height 36
